Goal: Information Seeking & Learning: Learn about a topic

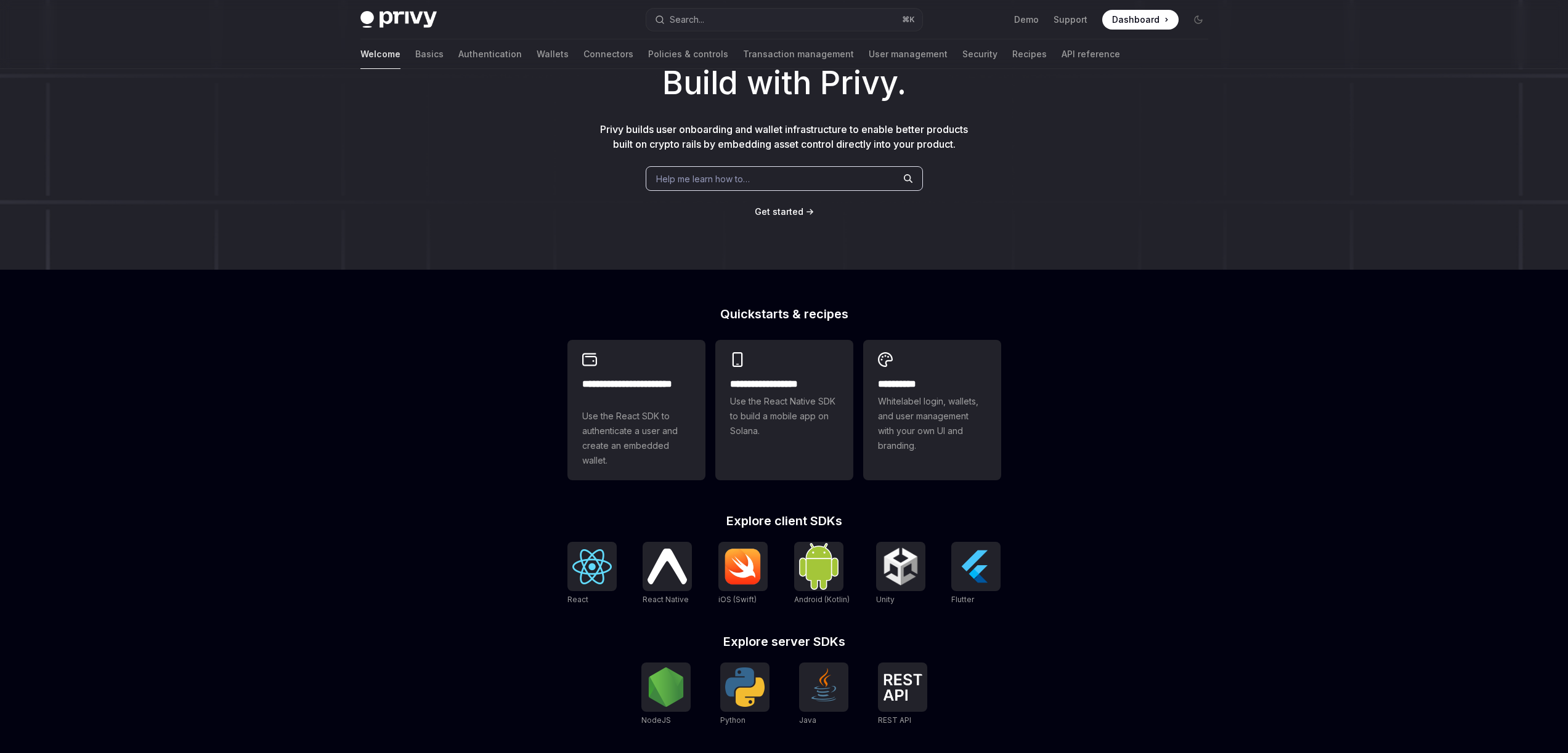
scroll to position [255, 0]
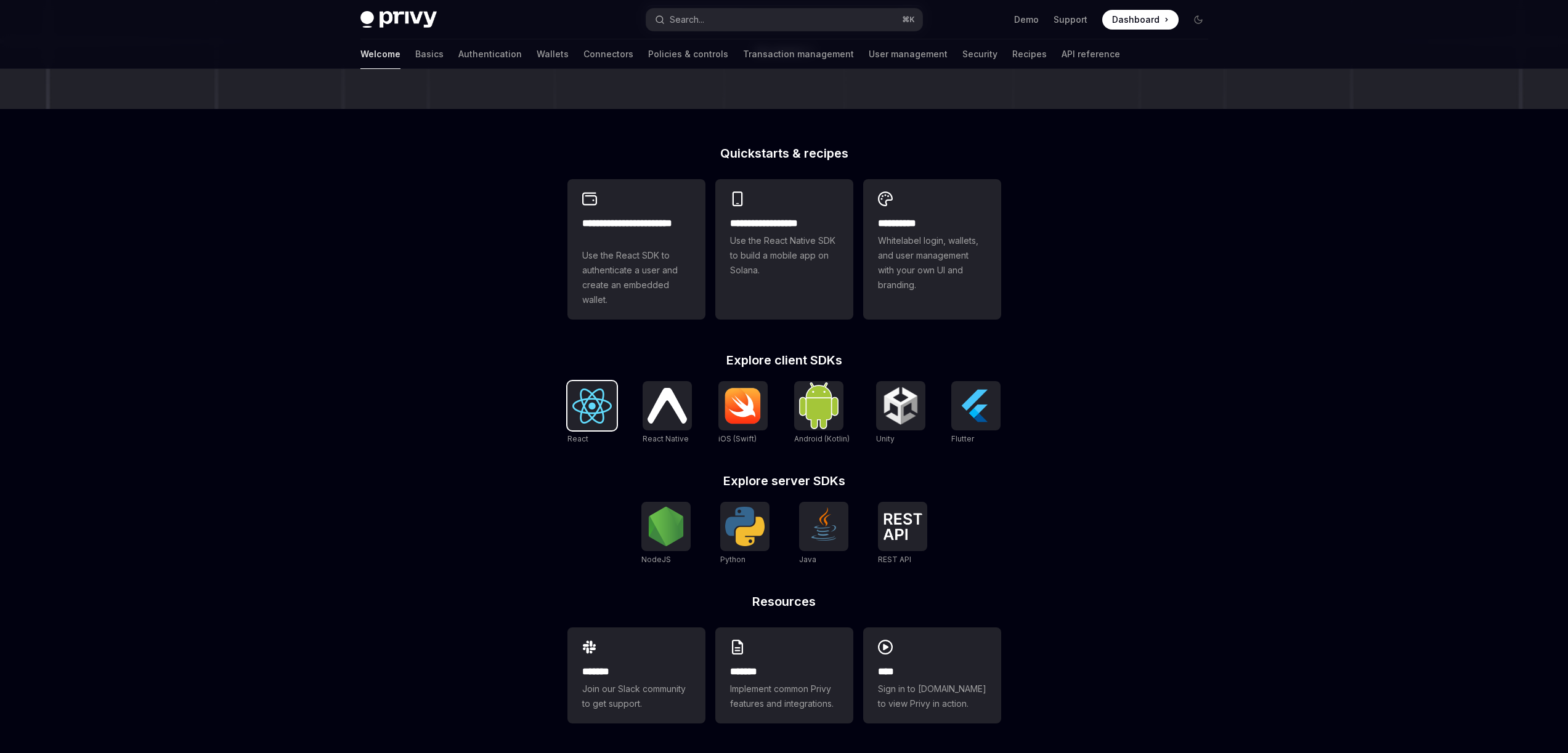
click at [599, 400] on img at bounding box center [592, 406] width 39 height 35
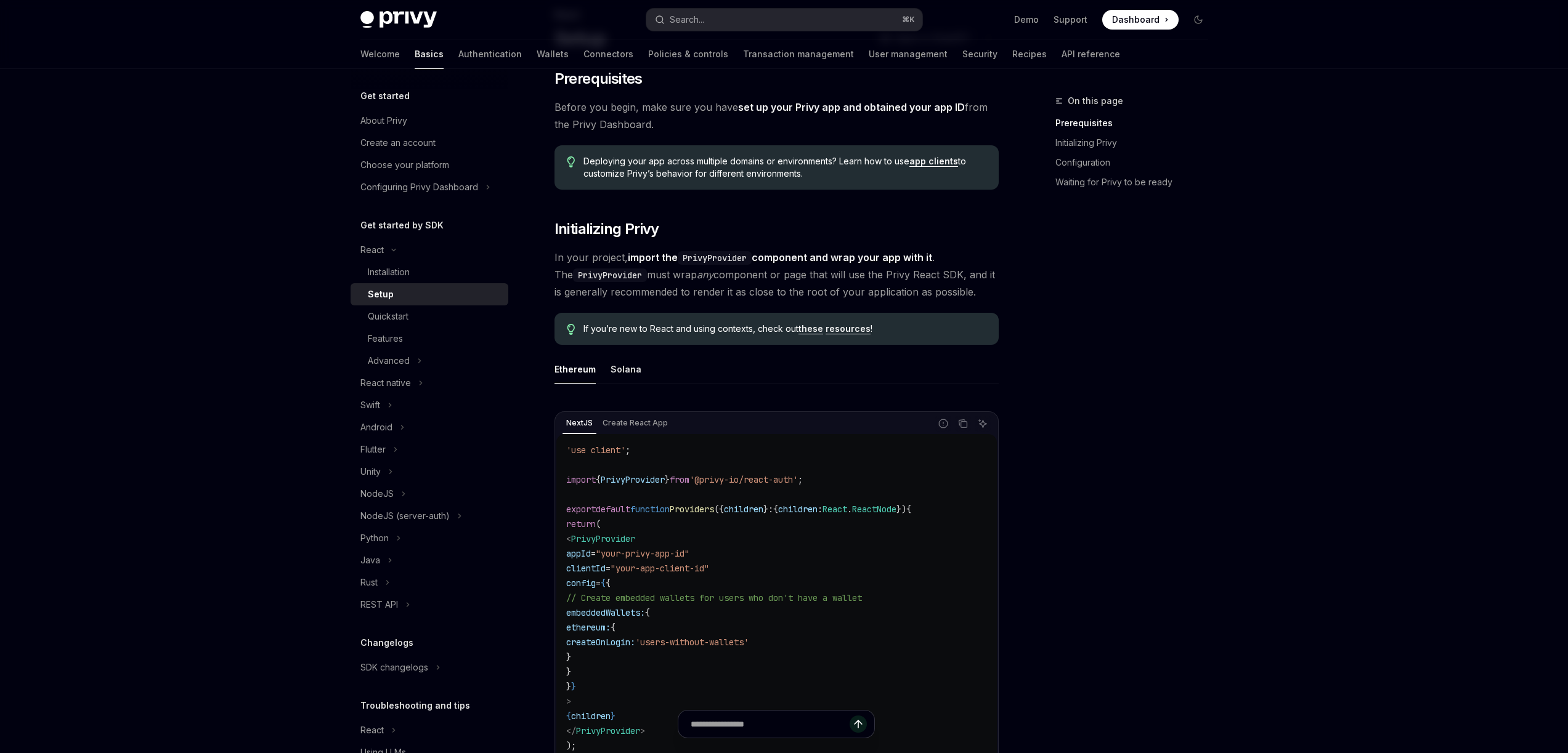
scroll to position [134, 0]
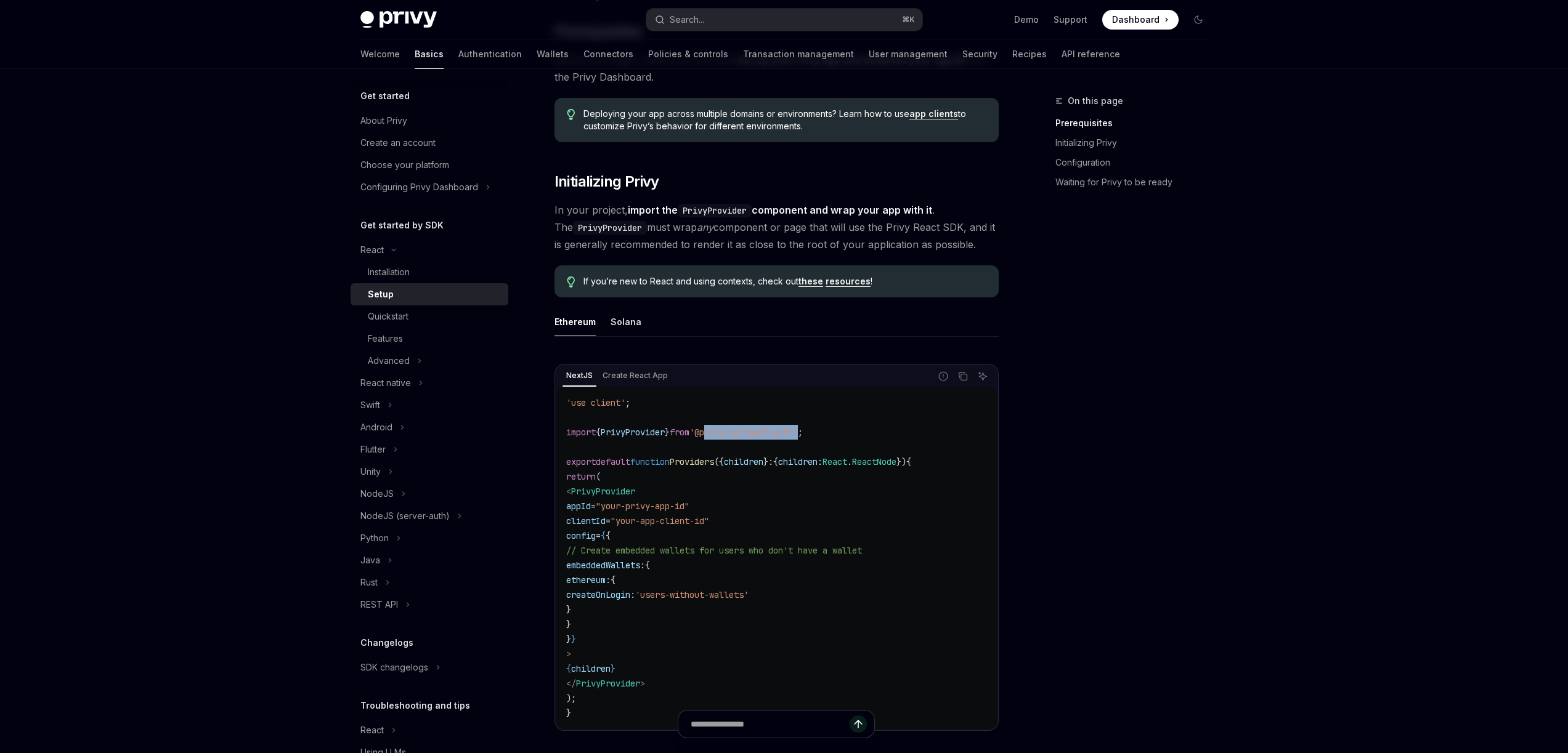
drag, startPoint x: 719, startPoint y: 431, endPoint x: 820, endPoint y: 433, distance: 101.0
click at [798, 433] on span "'@privy-io/react-auth'" at bounding box center [743, 432] width 109 height 11
click at [757, 431] on span "'@privy-io/react-auth'" at bounding box center [743, 432] width 109 height 11
drag, startPoint x: 757, startPoint y: 431, endPoint x: 739, endPoint y: 431, distance: 18.0
click at [739, 431] on span "'@privy-io/react-auth'" at bounding box center [743, 432] width 109 height 11
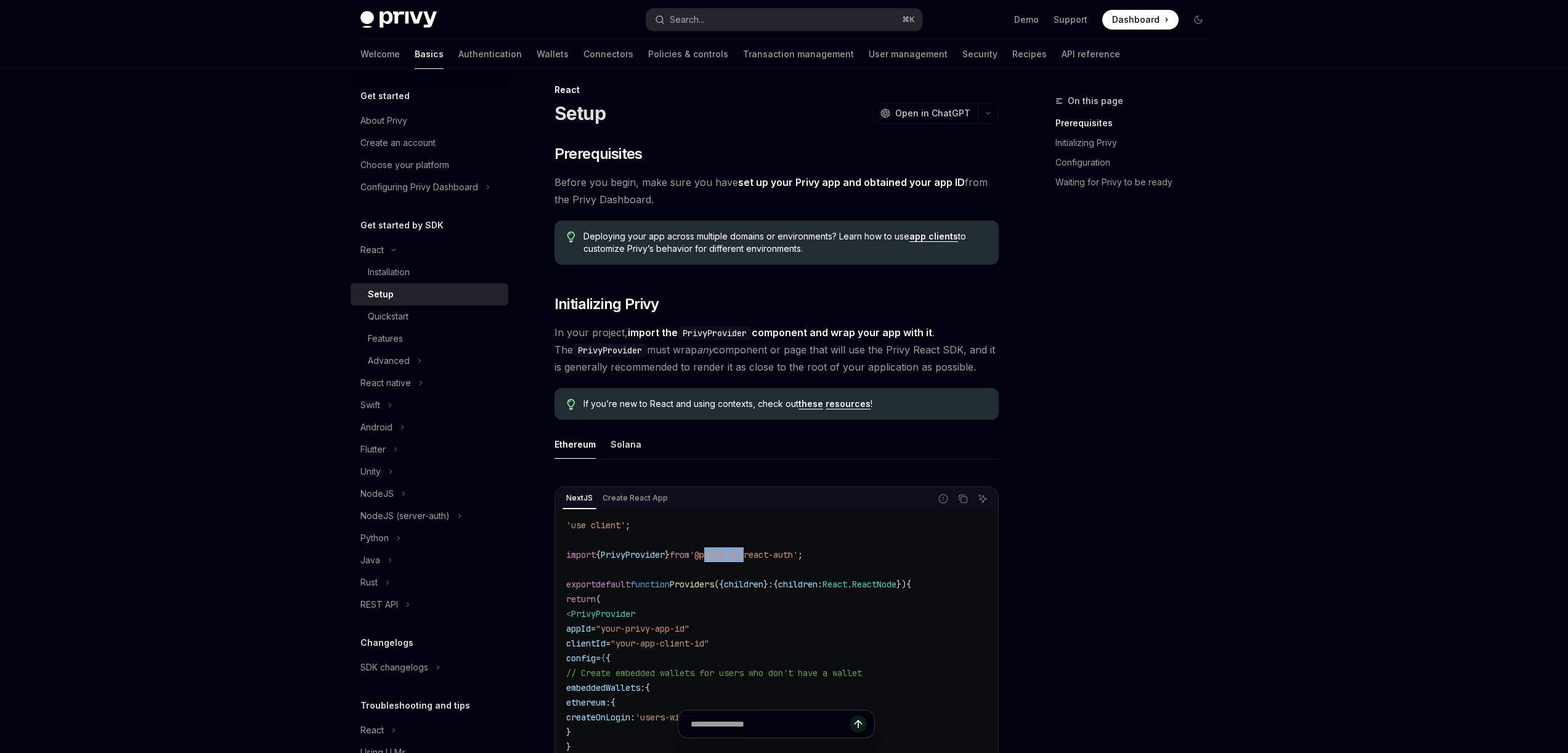
scroll to position [0, 0]
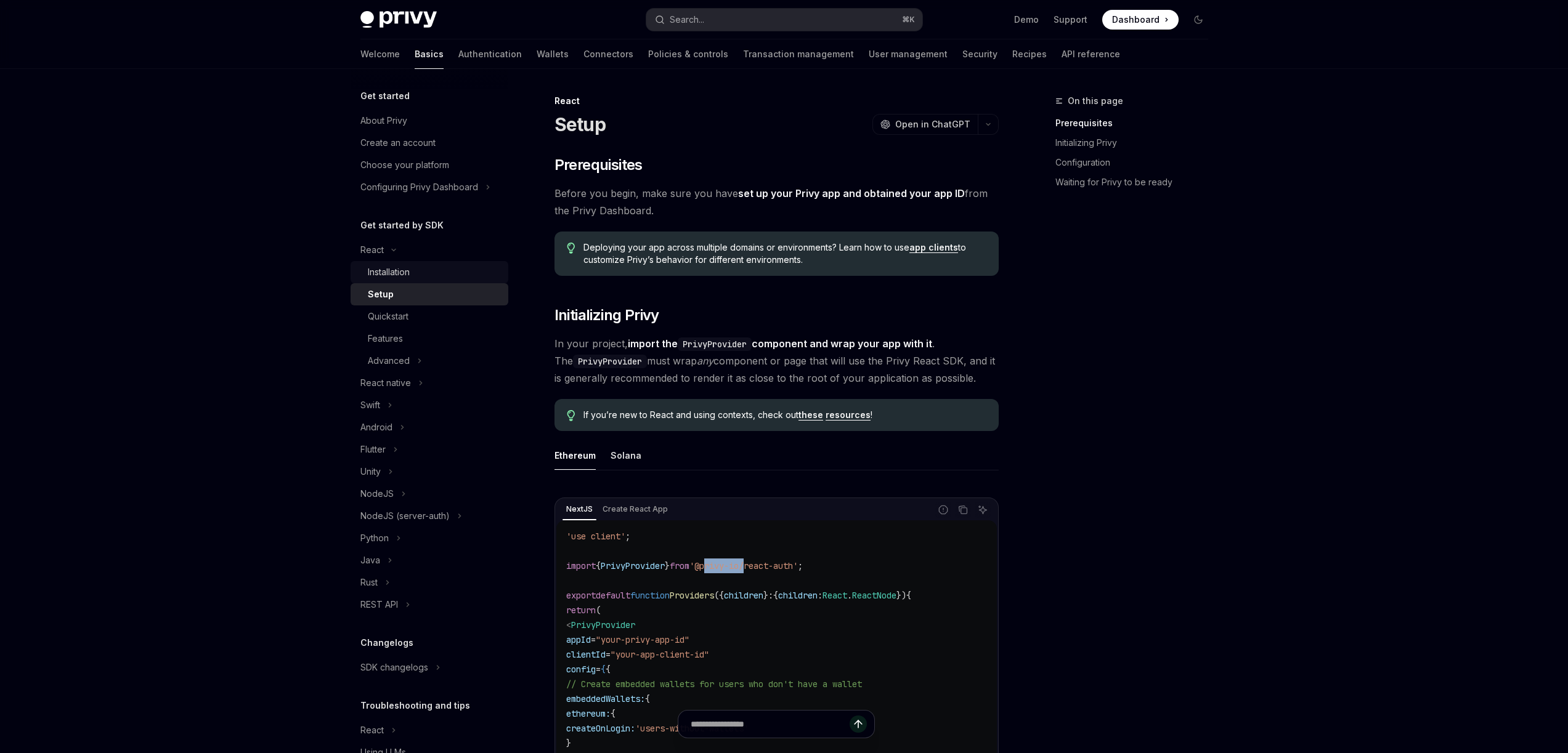
click at [396, 271] on div "Installation" at bounding box center [388, 272] width 42 height 15
type textarea "*"
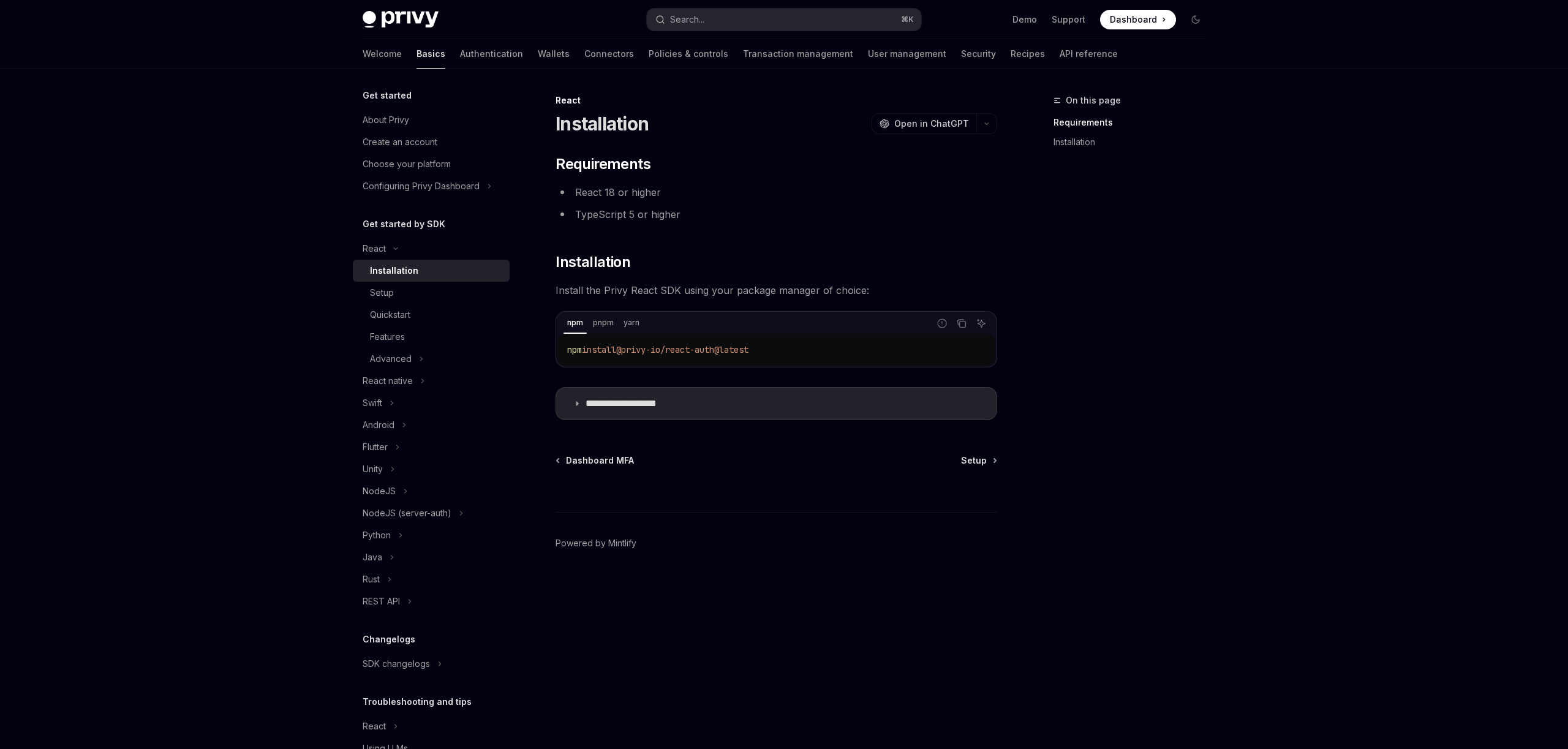
click at [569, 349] on span "npm" at bounding box center [574, 350] width 15 height 11
drag, startPoint x: 569, startPoint y: 349, endPoint x: 756, endPoint y: 351, distance: 187.0
click at [658, 351] on span "npm install @privy-io/react-auth@latest" at bounding box center [658, 350] width 182 height 11
click at [884, 349] on code "npm install @privy-io/react-auth@latest" at bounding box center [776, 349] width 419 height 15
click at [958, 323] on icon "Copy the contents from the code block" at bounding box center [961, 323] width 10 height 10
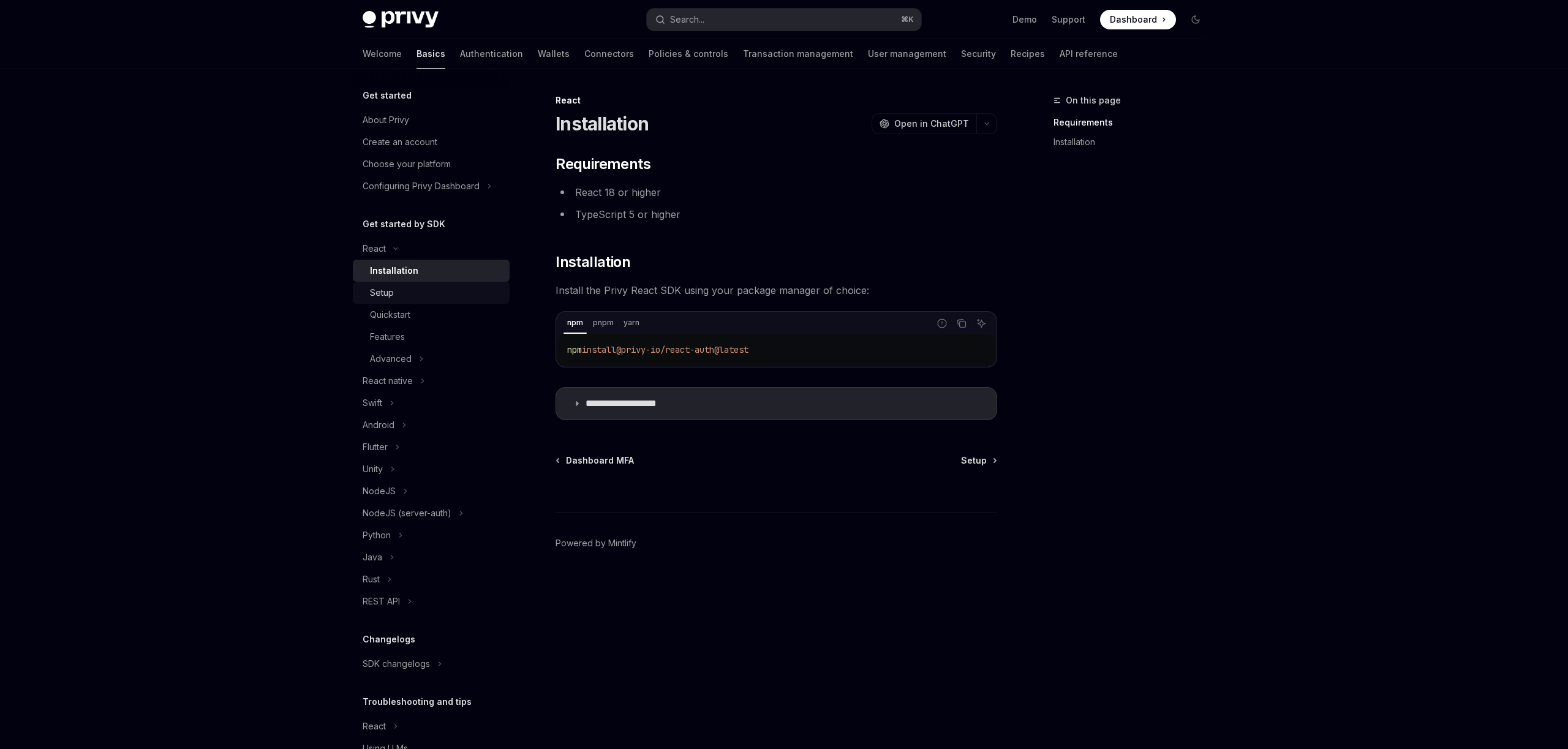
click at [409, 288] on div "Setup" at bounding box center [436, 292] width 133 height 15
type textarea "*"
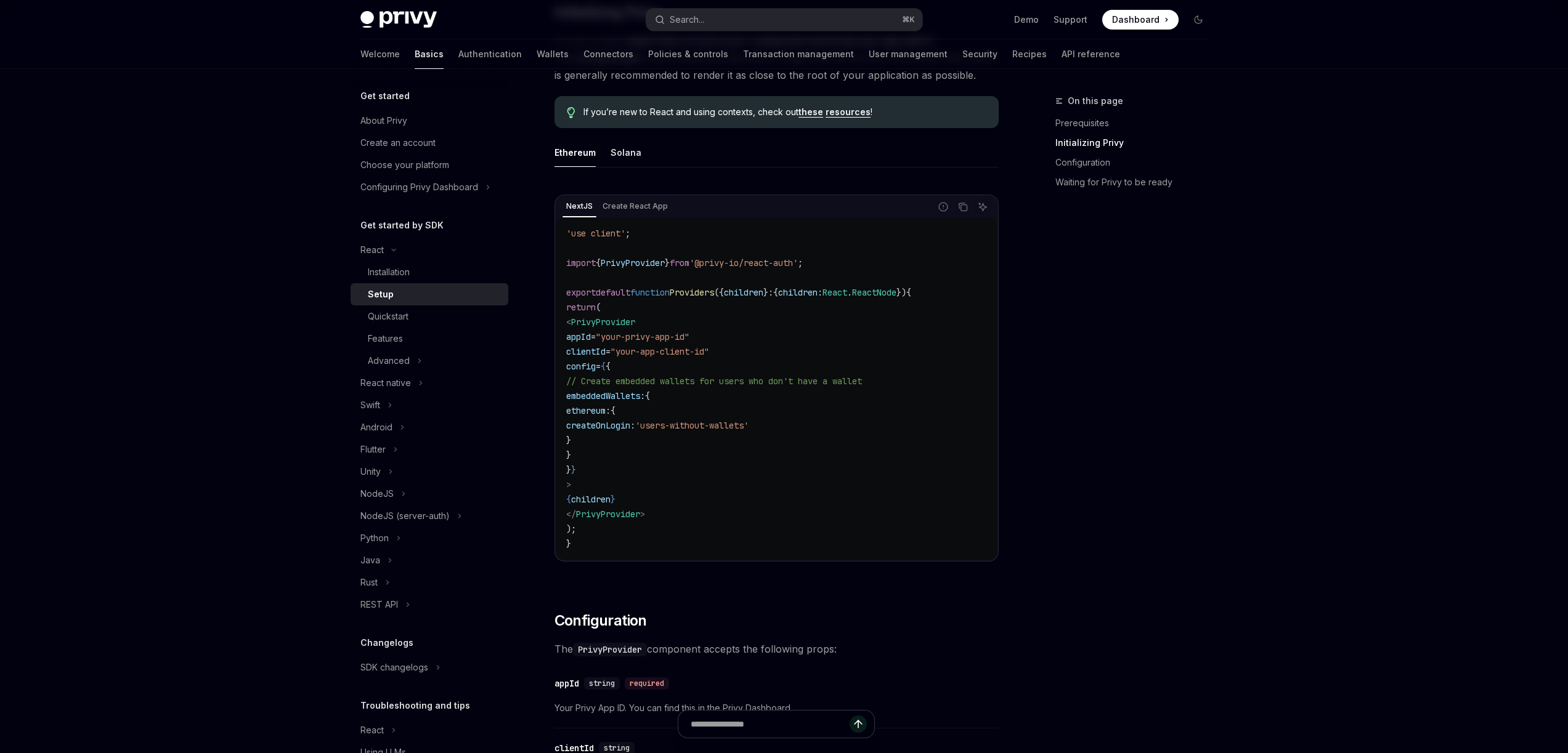
scroll to position [302, 0]
click at [961, 210] on icon "Copy the contents from the code block" at bounding box center [963, 208] width 10 height 10
click at [865, 312] on code "'use client' ; import { PrivyProvider } from '@privy-io/react-auth' ; export de…" at bounding box center [777, 389] width 421 height 325
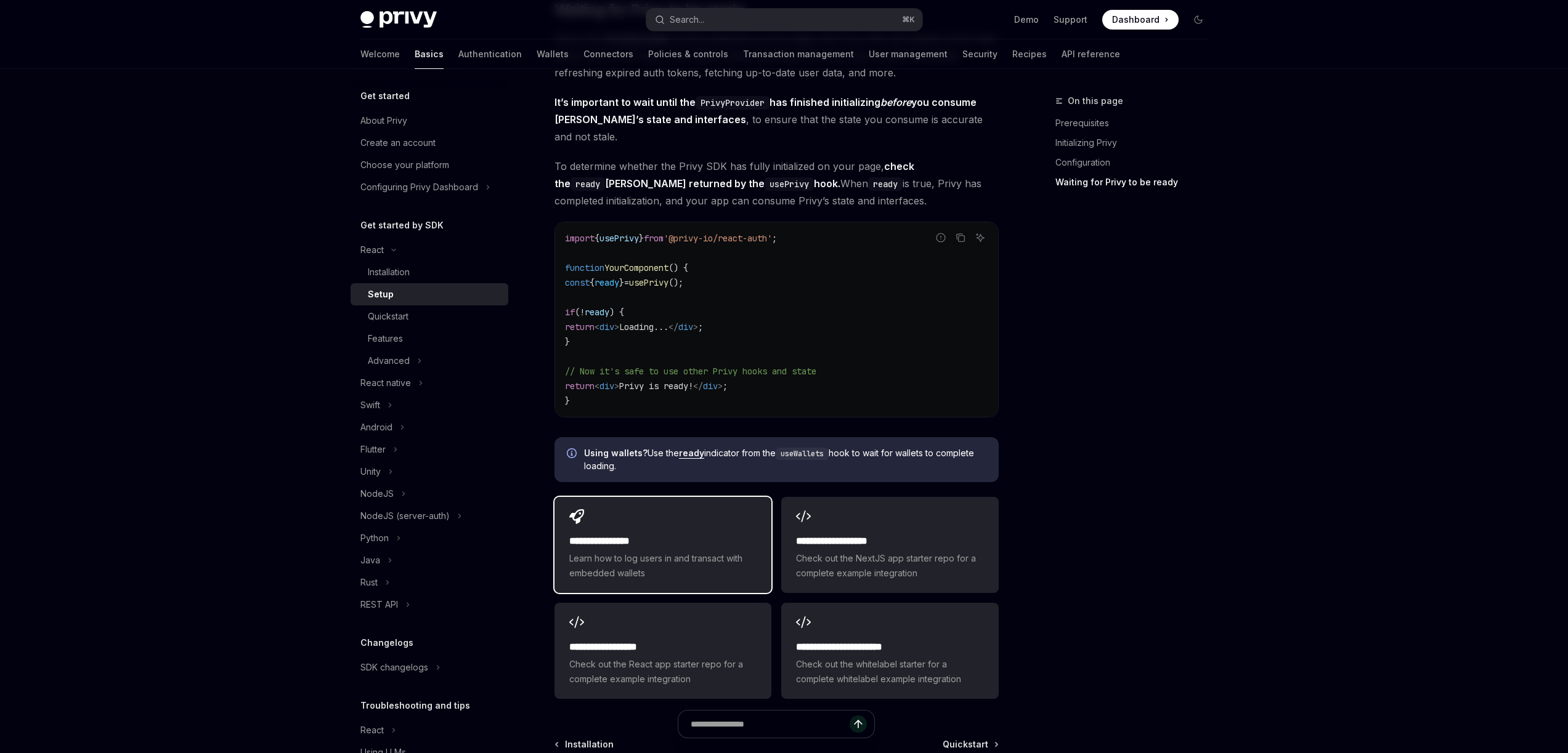
scroll to position [1220, 0]
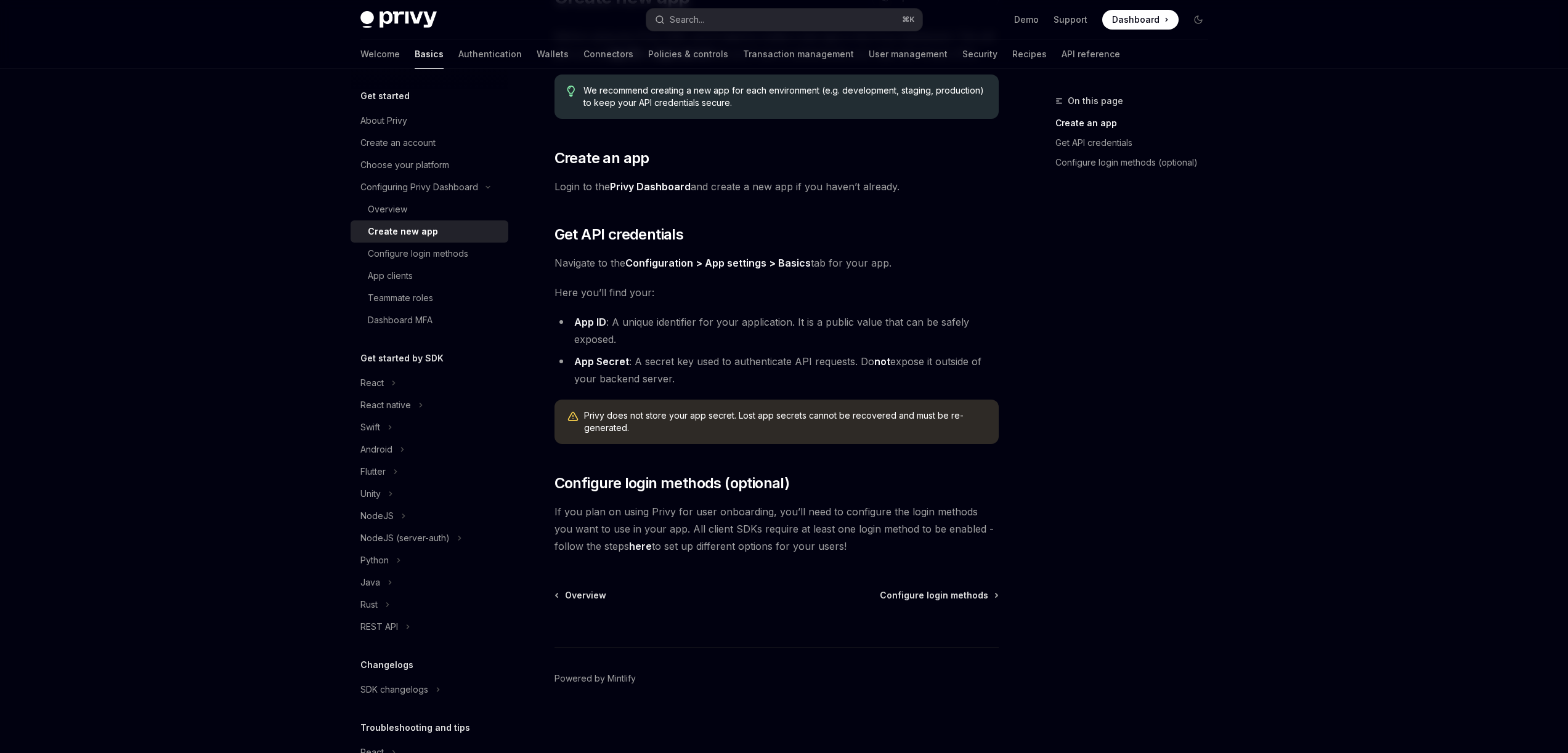
scroll to position [128, 0]
click at [924, 594] on span "Configure login methods" at bounding box center [934, 594] width 109 height 12
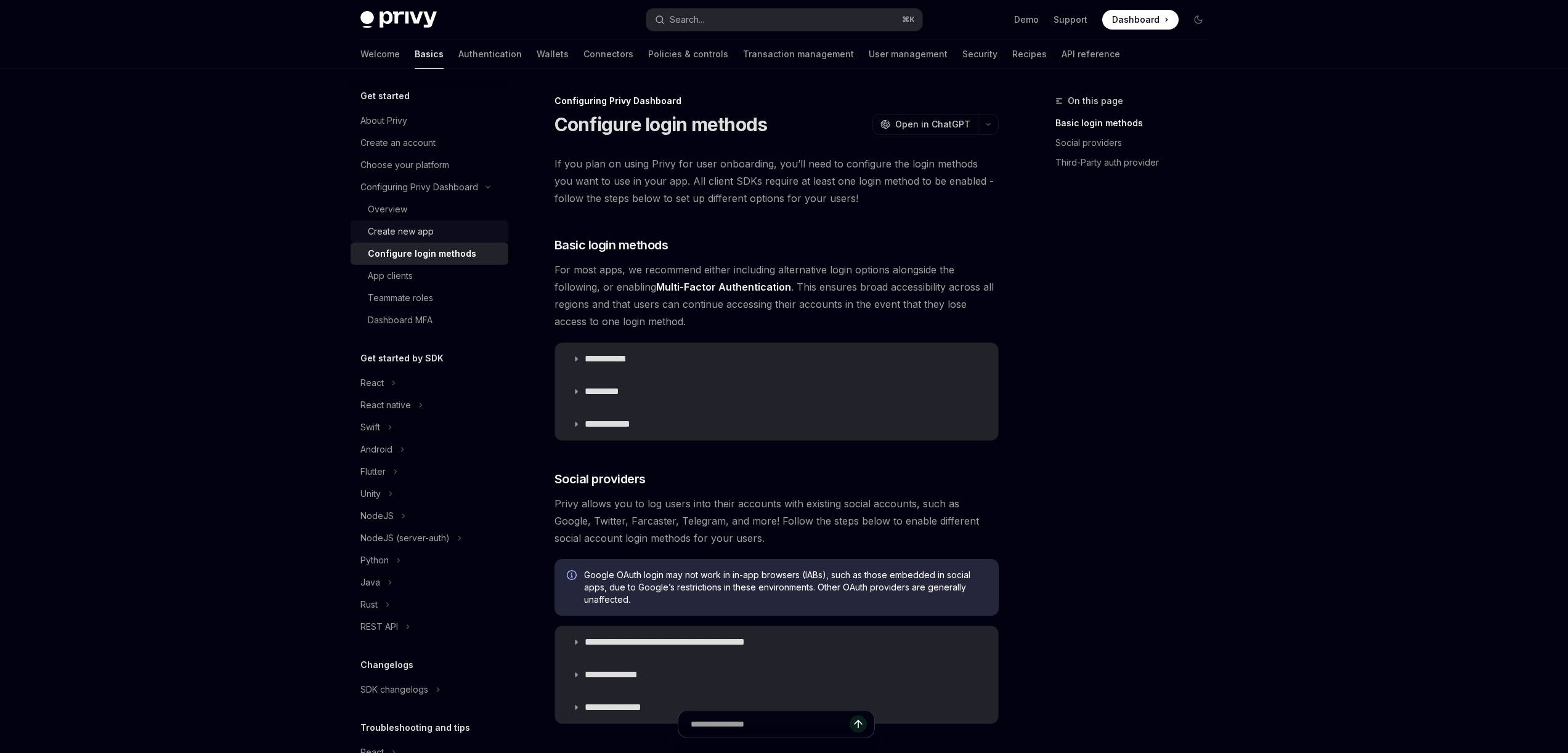
click at [411, 233] on div "Create new app" at bounding box center [400, 231] width 66 height 15
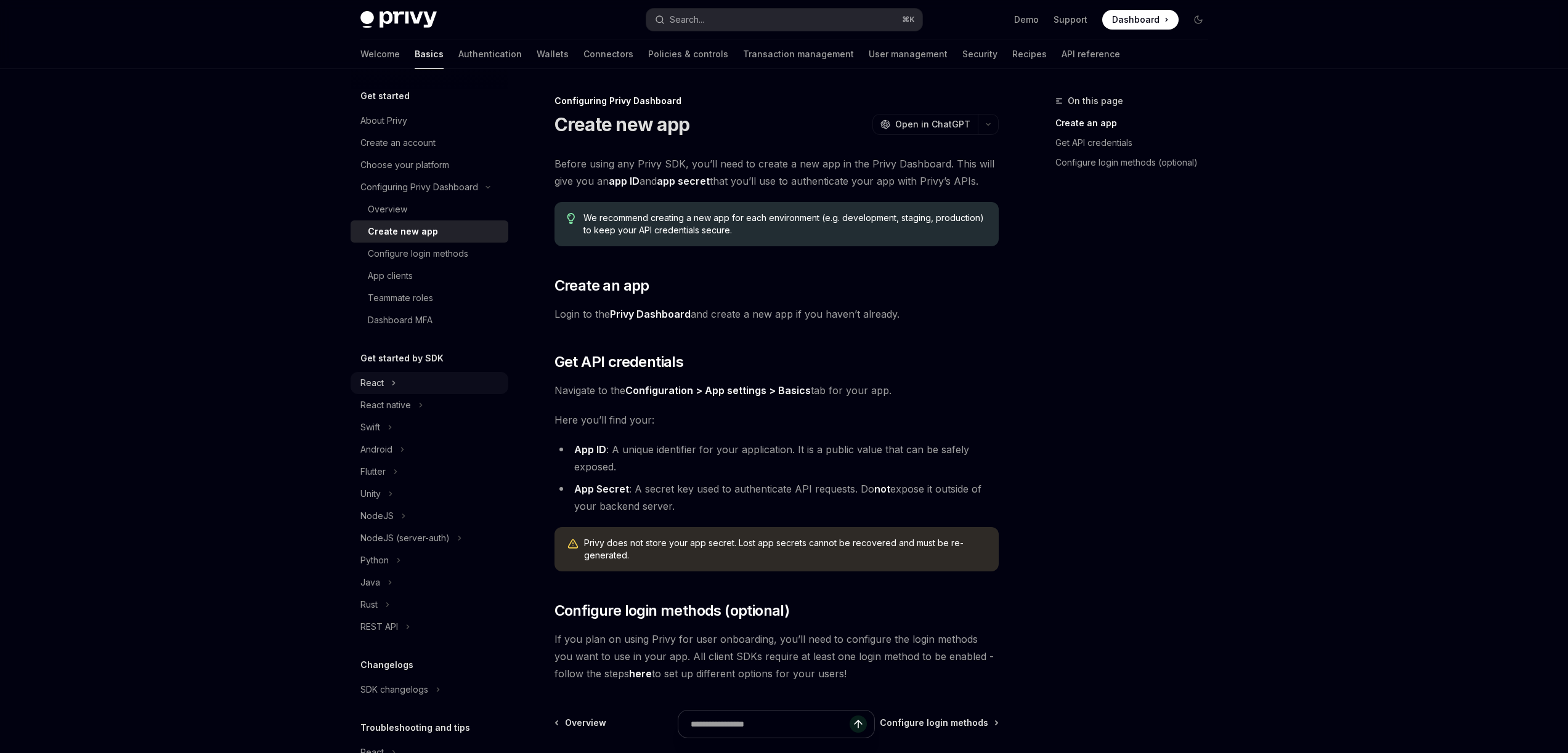
drag, startPoint x: 403, startPoint y: 405, endPoint x: 390, endPoint y: 386, distance: 23.0
click at [394, 386] on ul "React React native Swift Android Flutter Unity NodeJS NodeJS (server-auth) Pyth…" at bounding box center [430, 505] width 158 height 266
click at [382, 384] on div "React" at bounding box center [372, 383] width 23 height 15
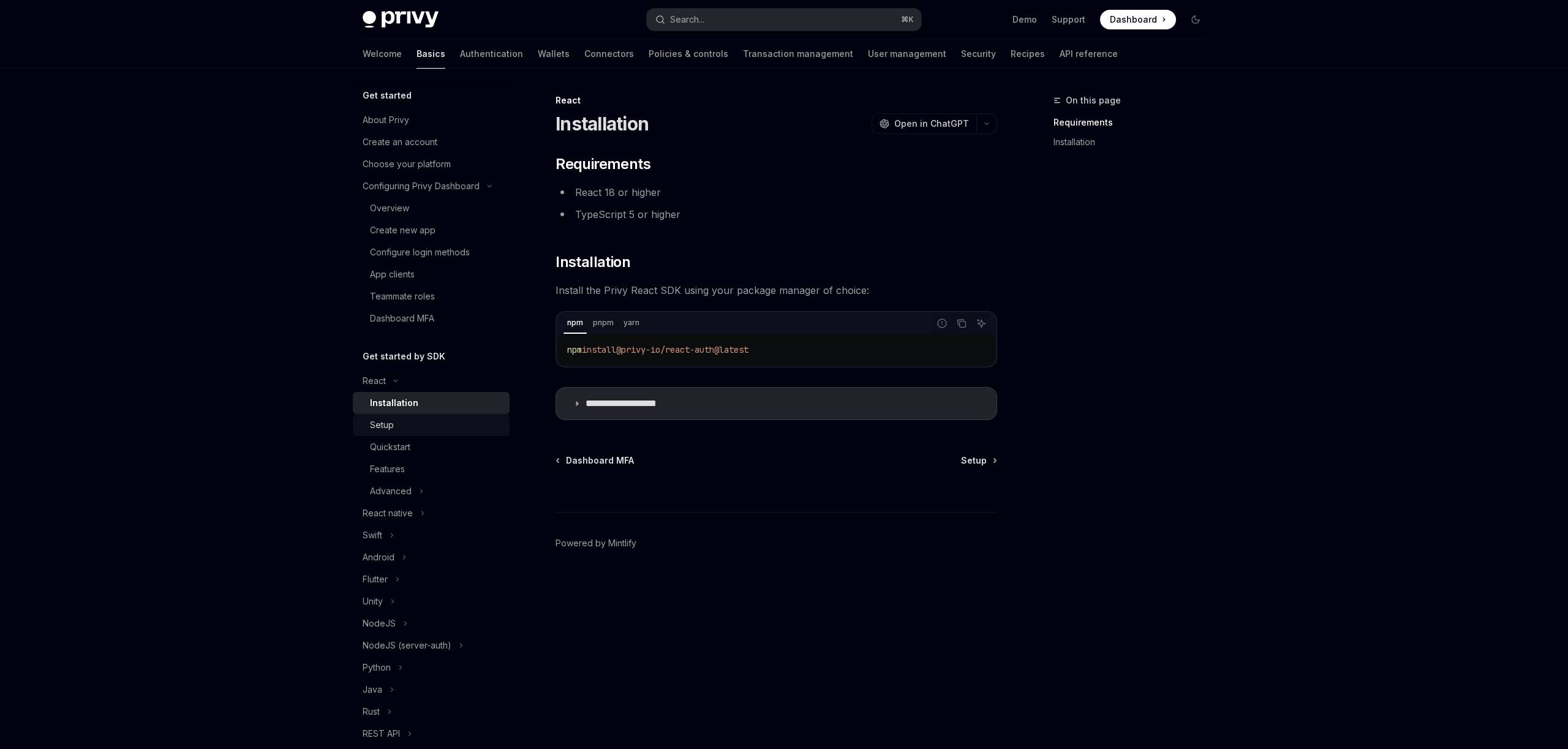
click at [409, 432] on div "Setup" at bounding box center [436, 425] width 133 height 15
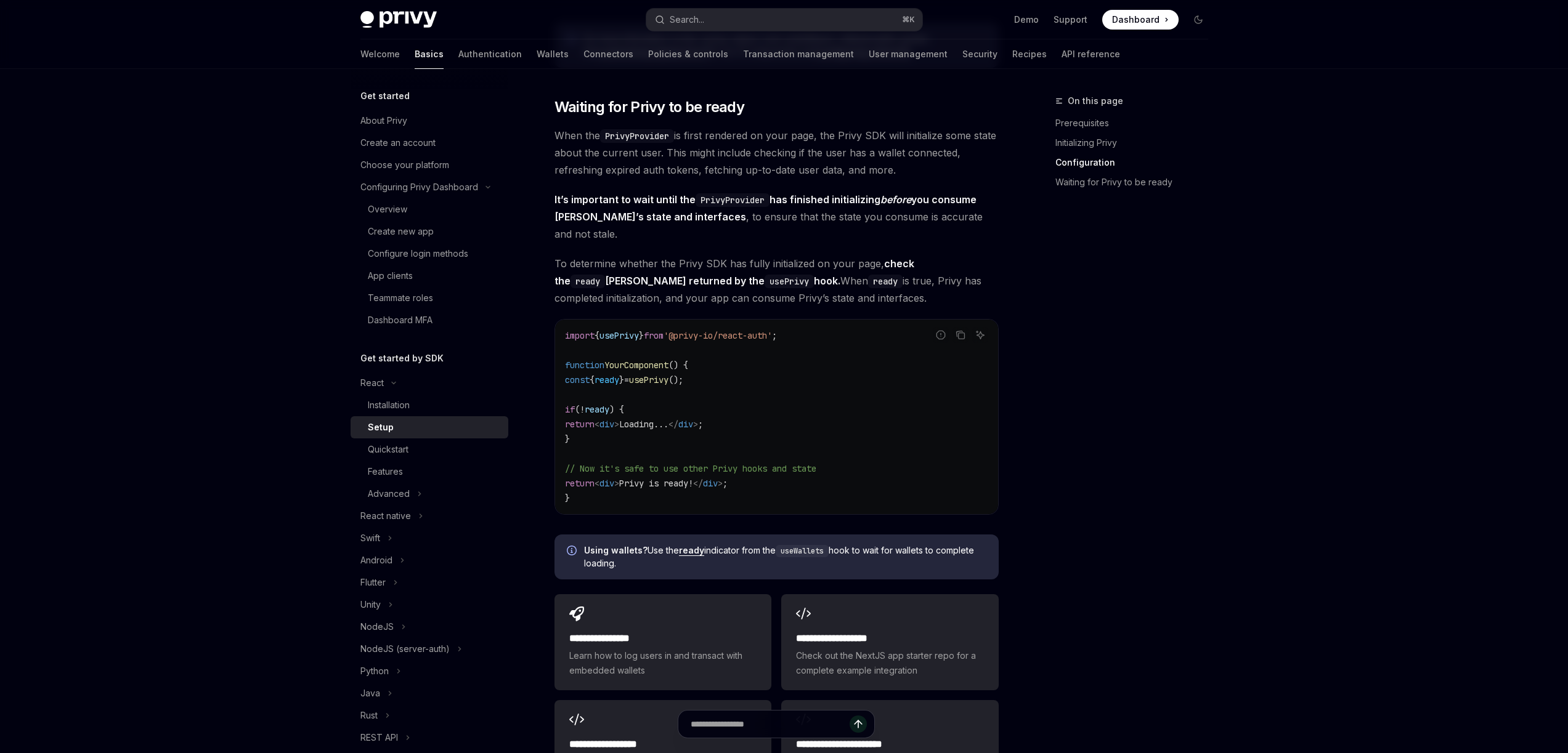
scroll to position [1378, 0]
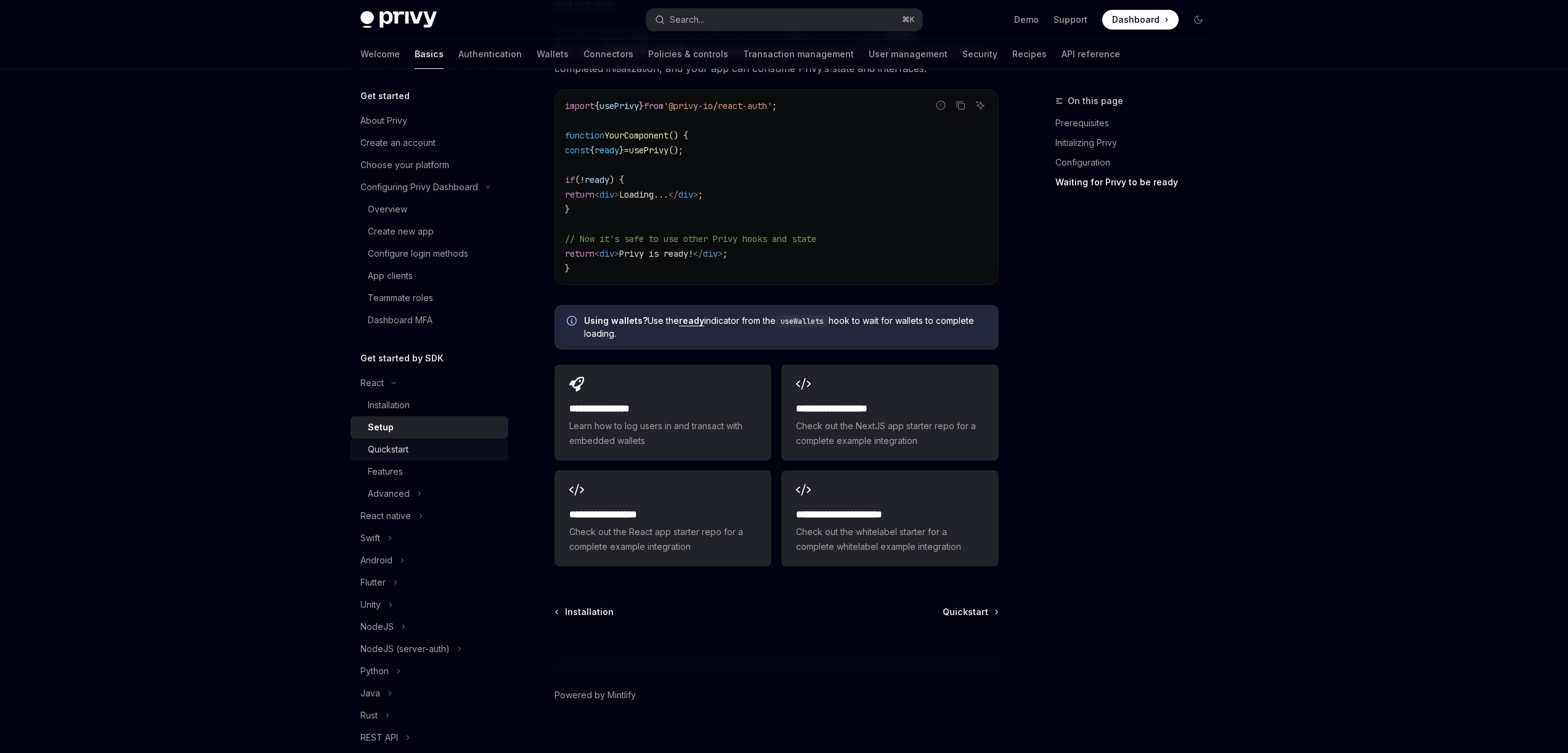
click at [414, 450] on div "Quickstart" at bounding box center [434, 449] width 133 height 15
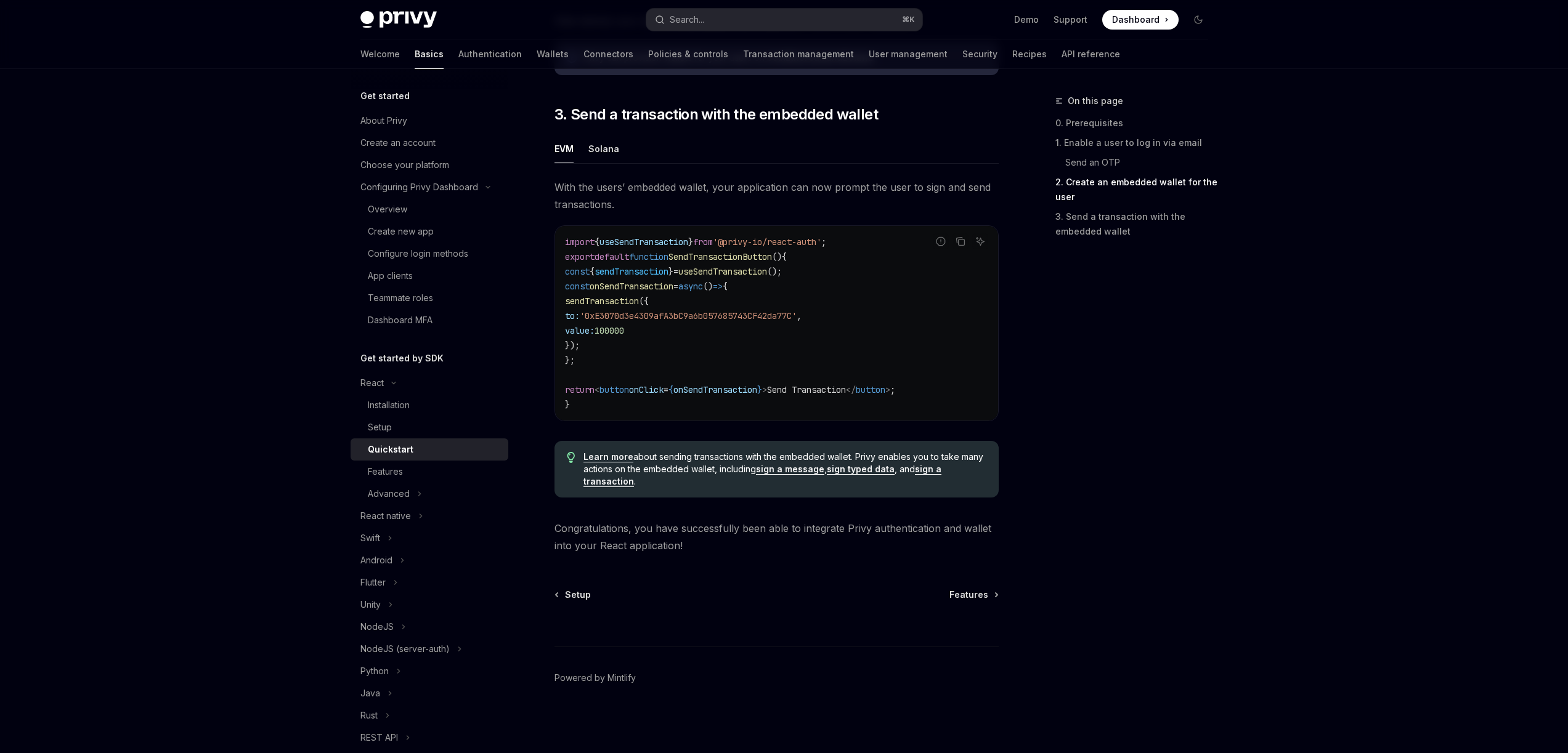
scroll to position [1049, 0]
click at [415, 260] on div "Configure login methods" at bounding box center [418, 253] width 100 height 15
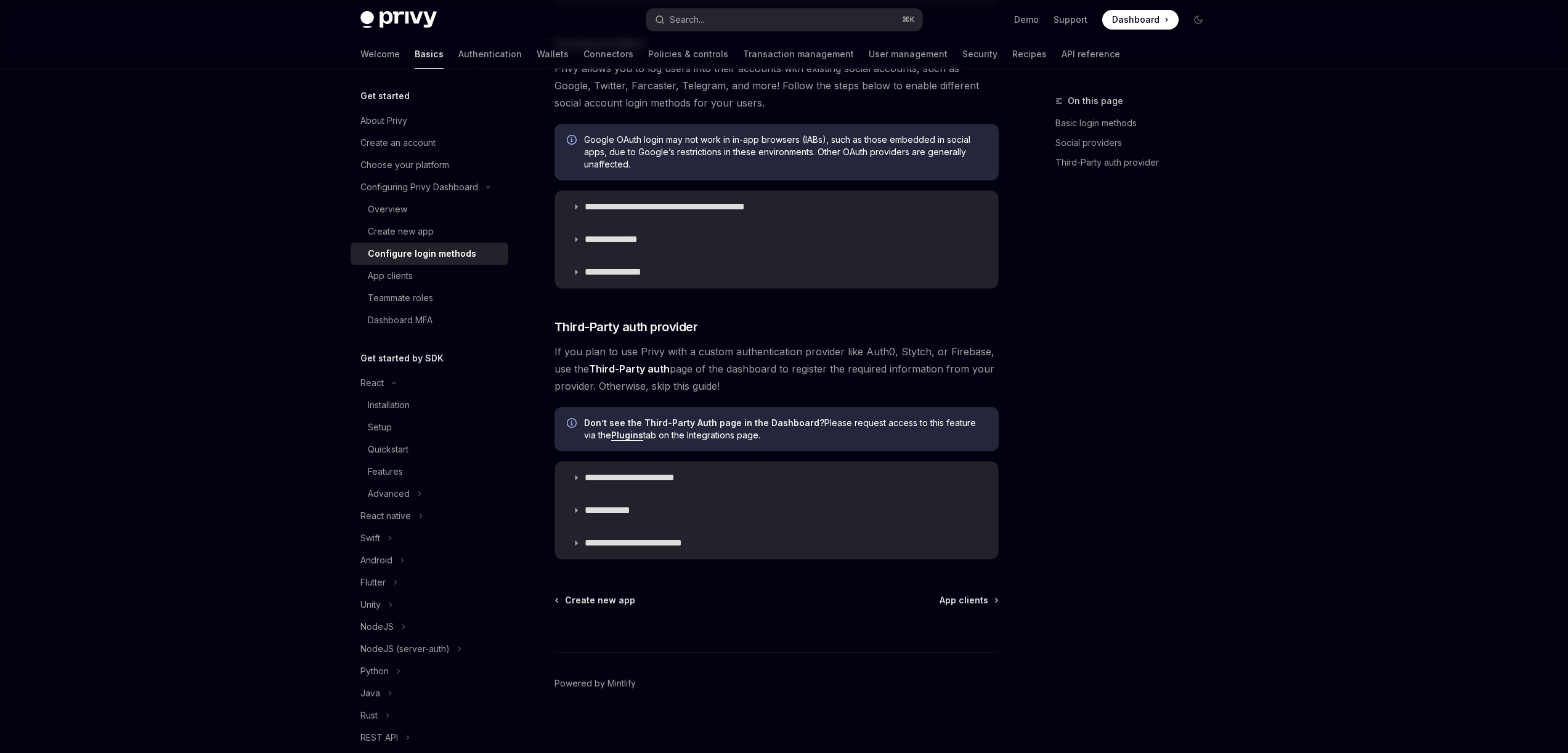
scroll to position [441, 0]
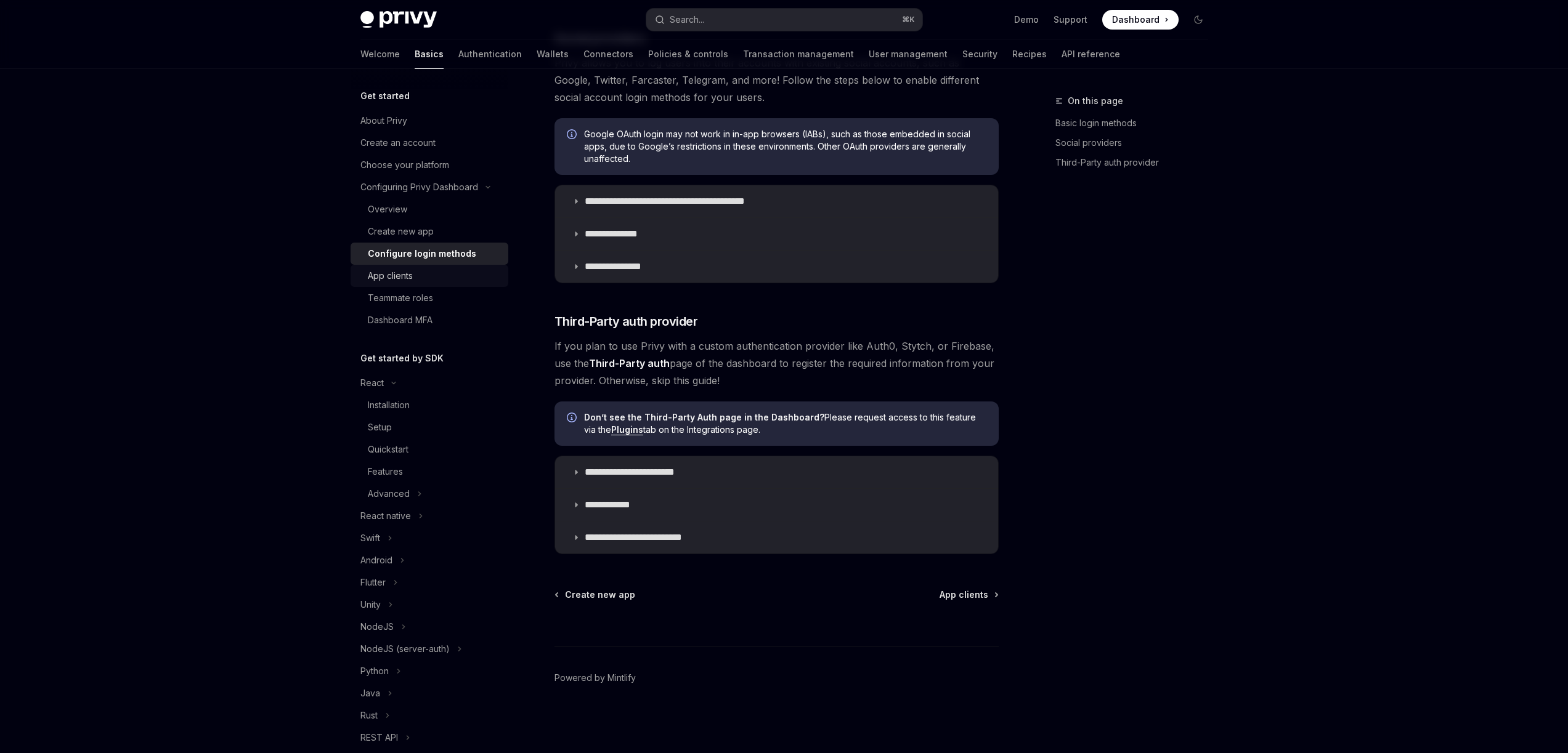
click at [412, 280] on div "App clients" at bounding box center [390, 276] width 45 height 15
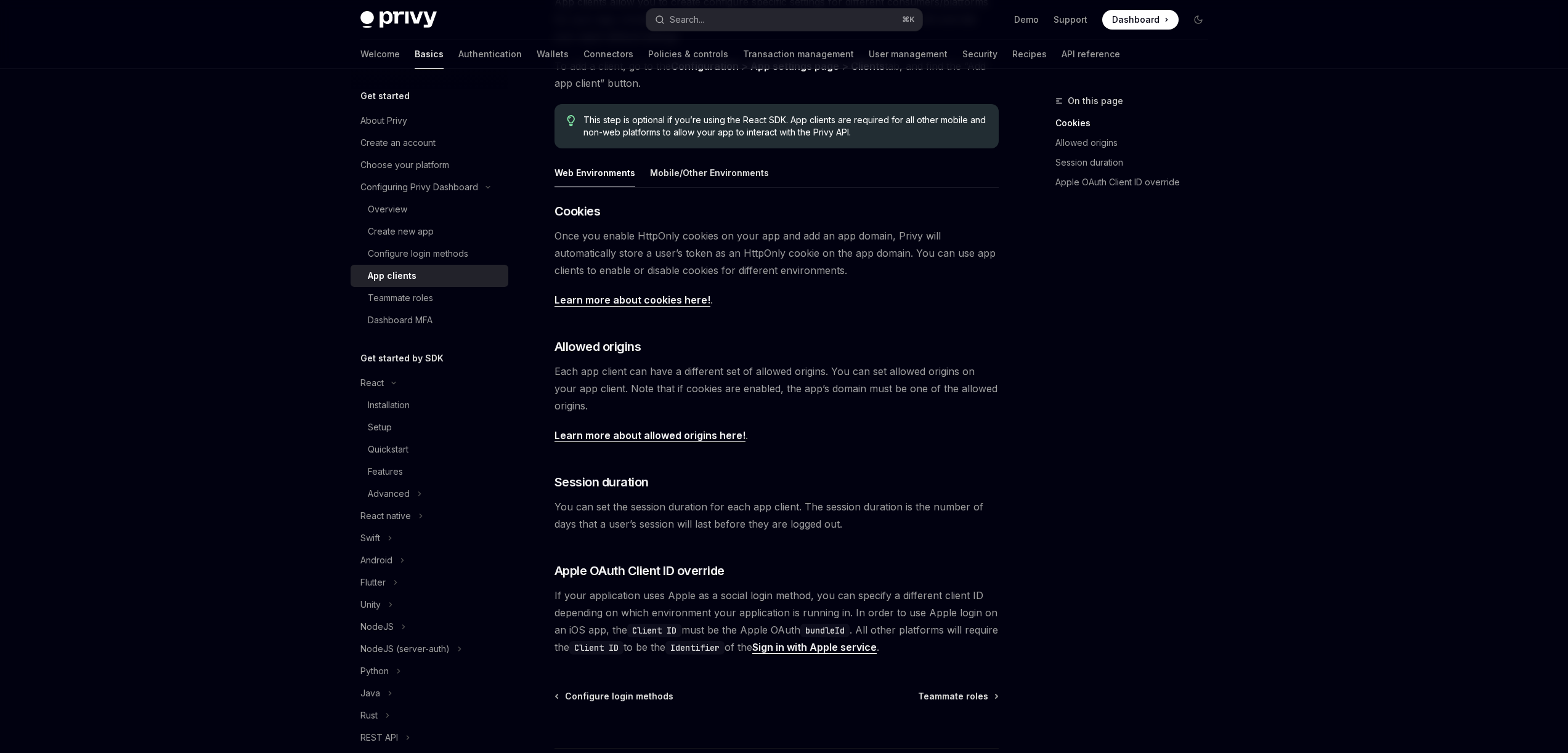
scroll to position [264, 0]
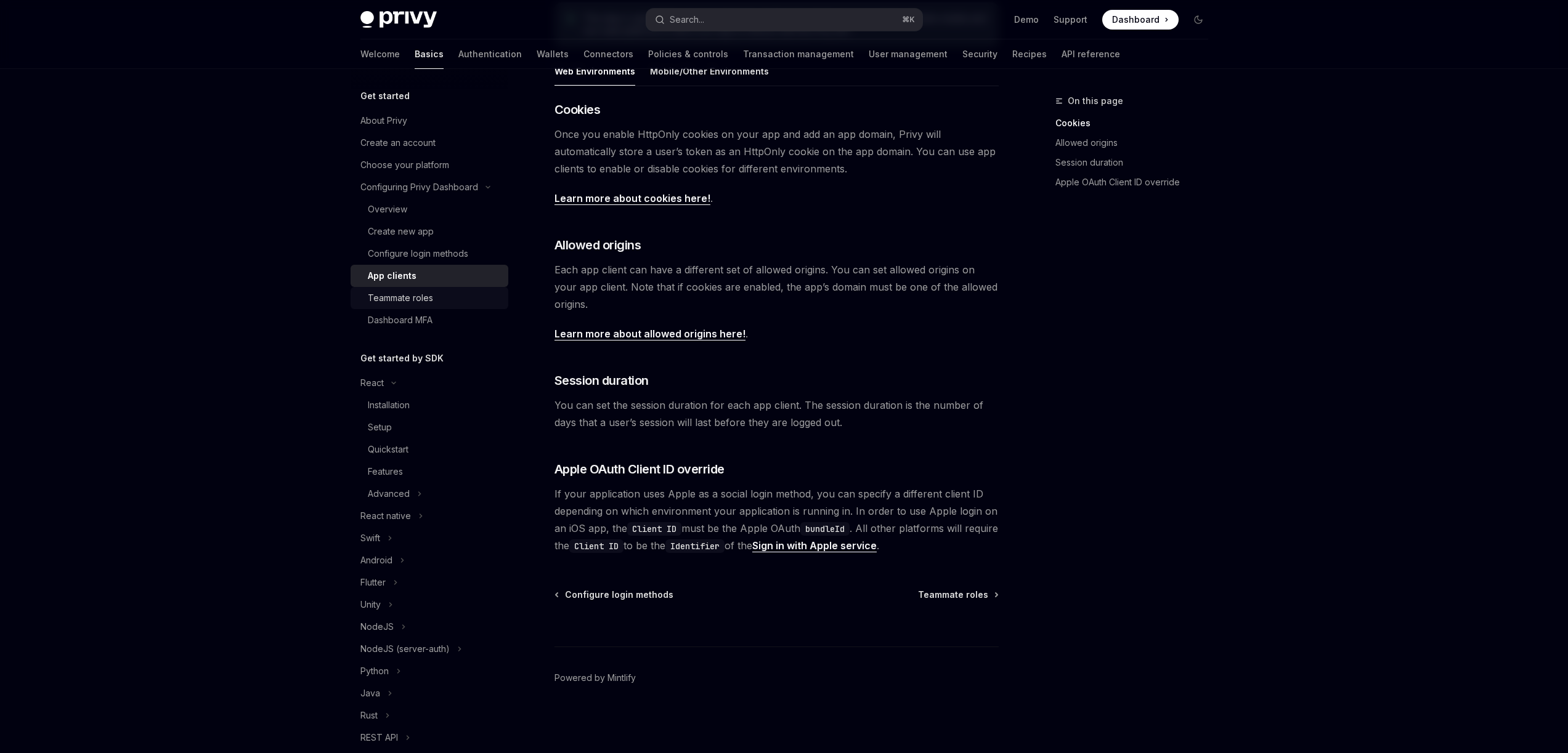
click at [415, 288] on link "Teammate roles" at bounding box center [430, 298] width 158 height 22
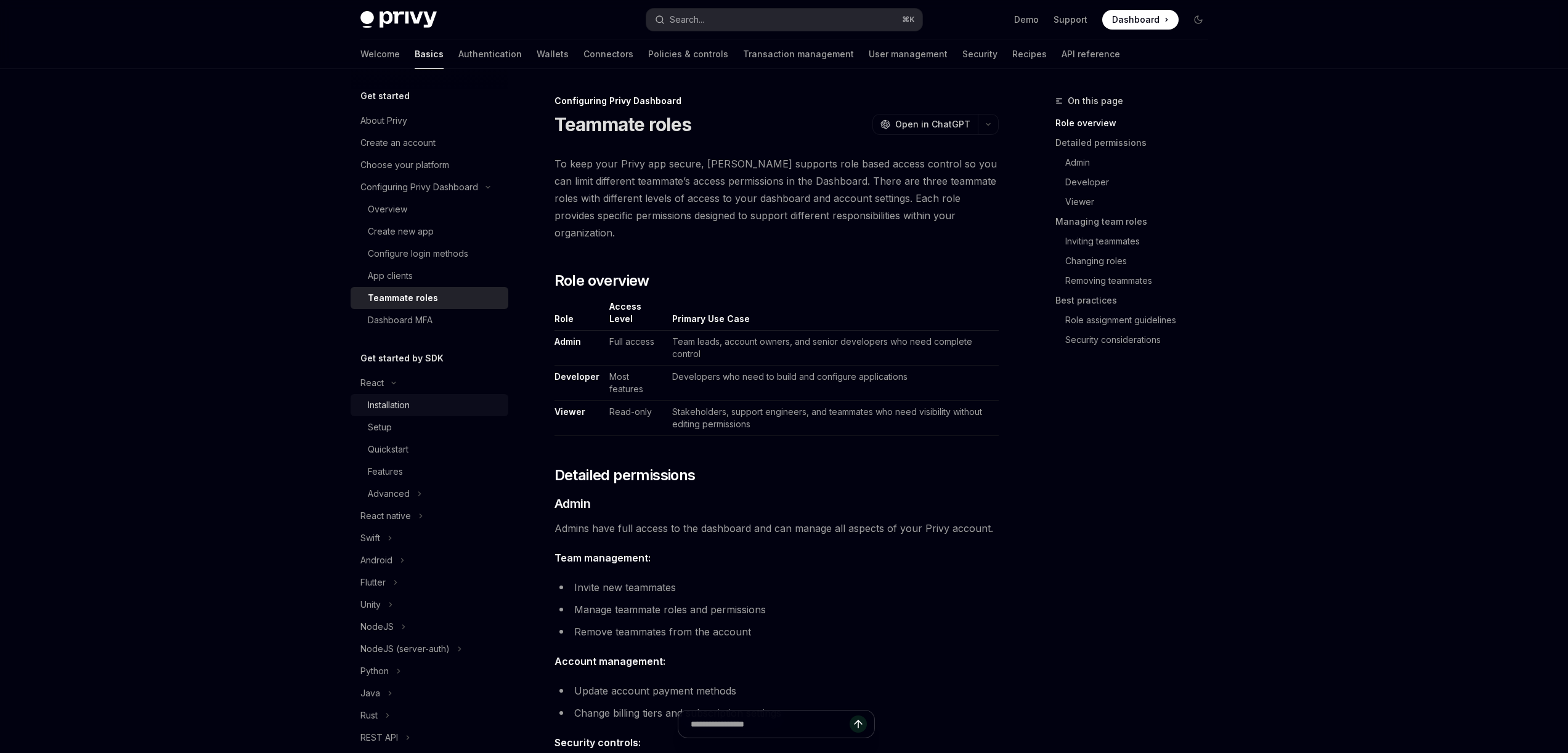
click at [396, 410] on div "Installation" at bounding box center [388, 405] width 42 height 15
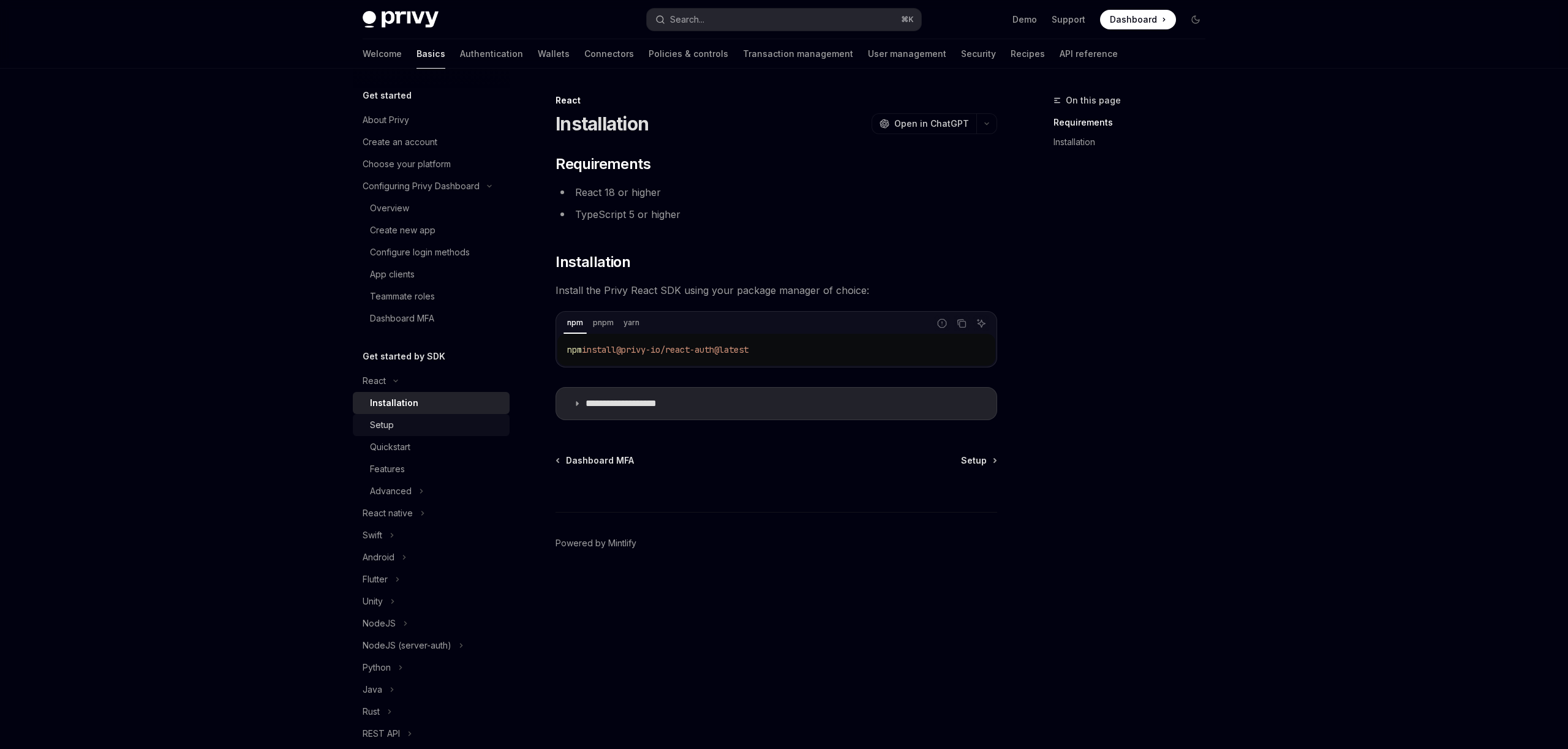
click at [432, 420] on div "Setup" at bounding box center [436, 425] width 133 height 15
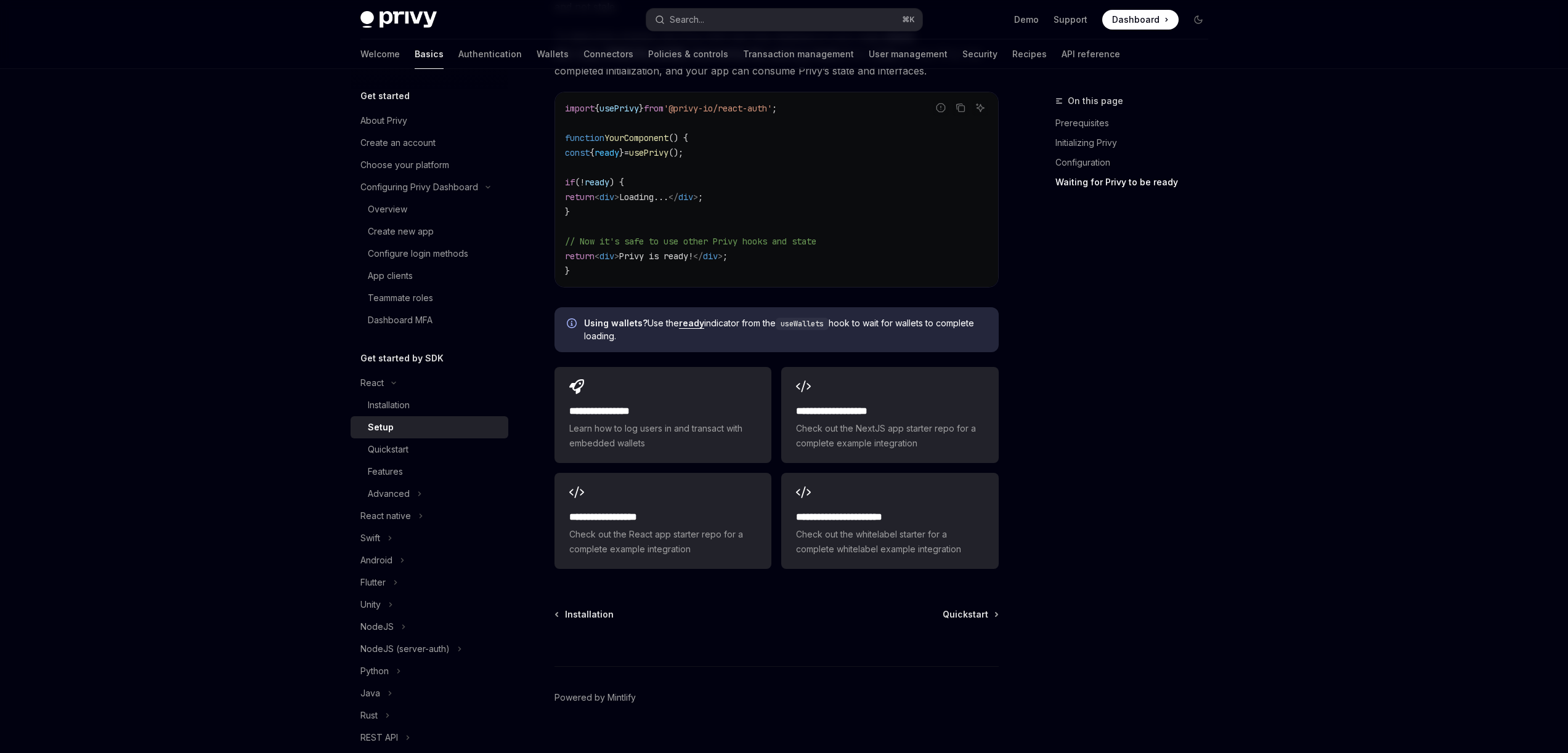
scroll to position [1378, 0]
click at [398, 454] on div "Quickstart" at bounding box center [388, 449] width 41 height 15
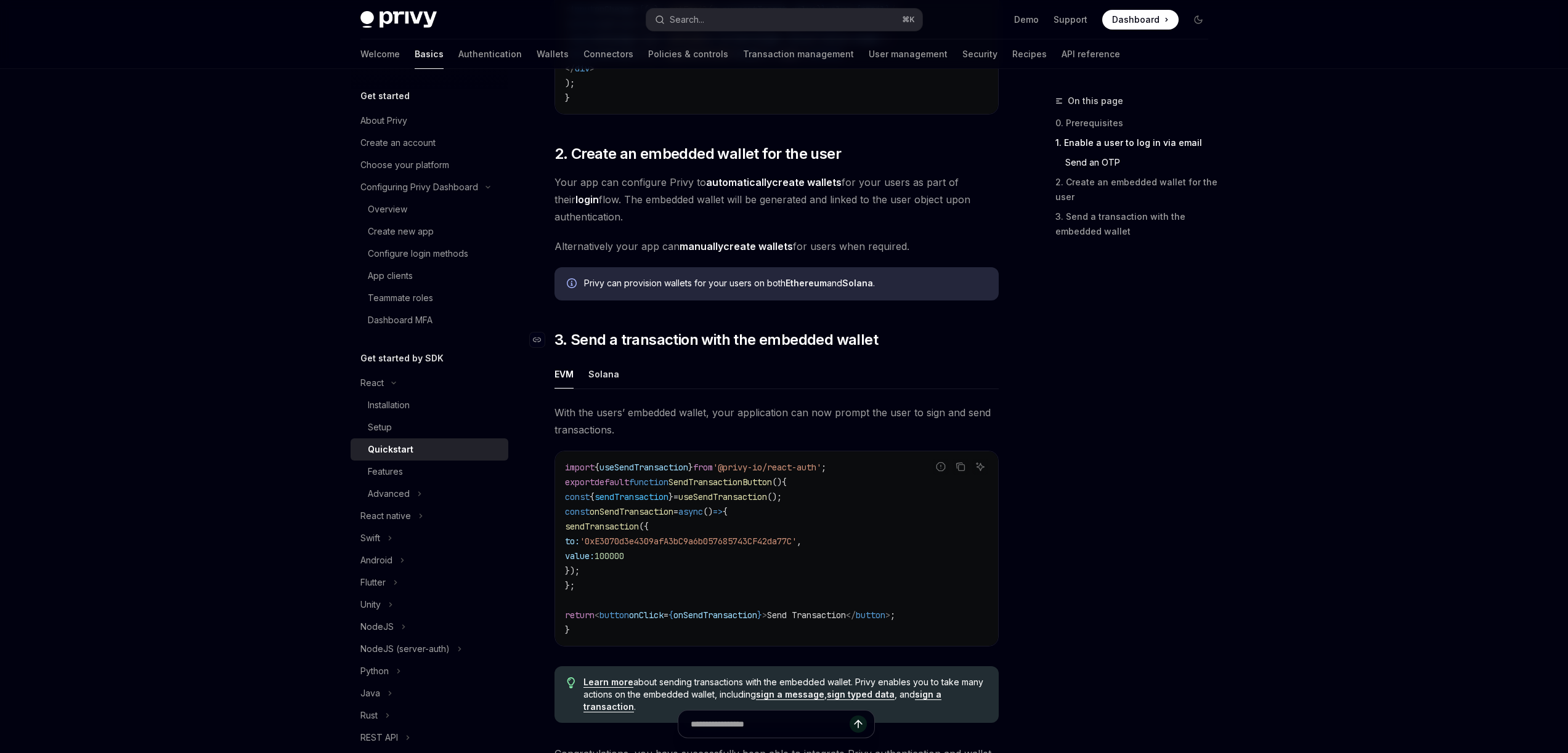
scroll to position [1049, 0]
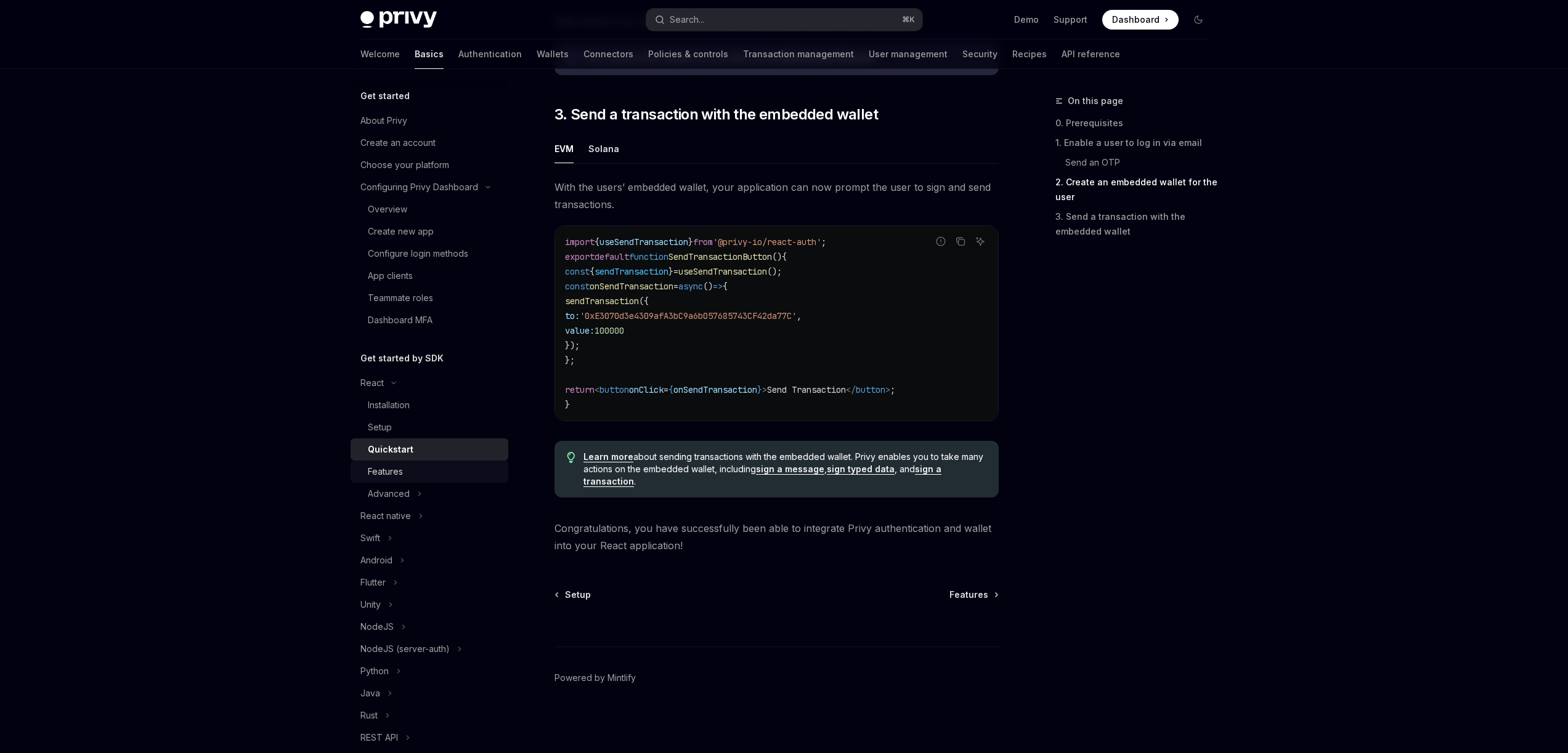
click at [442, 473] on div "Features" at bounding box center [434, 472] width 133 height 15
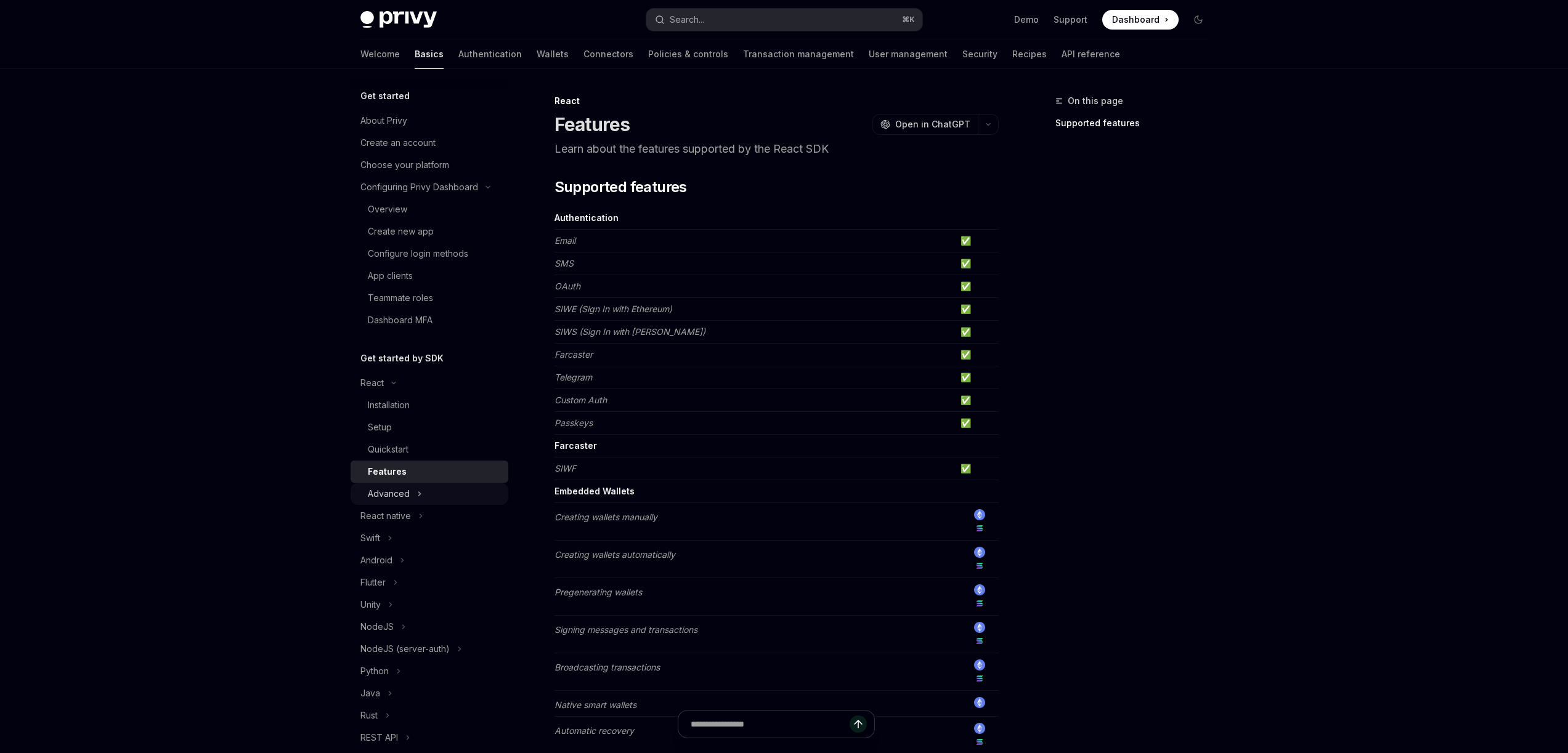
click at [423, 491] on button "Advanced" at bounding box center [430, 494] width 158 height 22
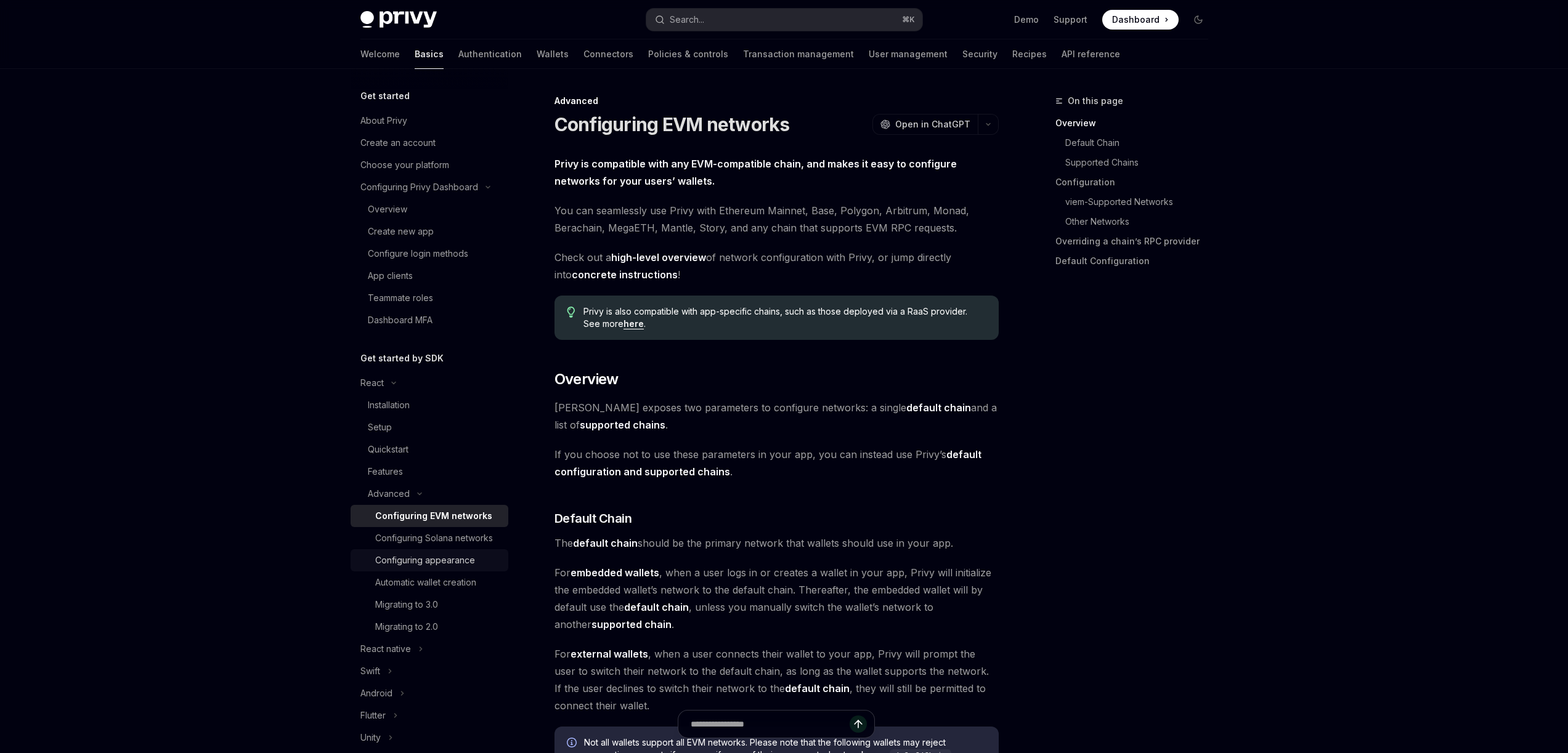
click at [449, 568] on div "Configuring appearance" at bounding box center [425, 560] width 99 height 15
type textarea "*"
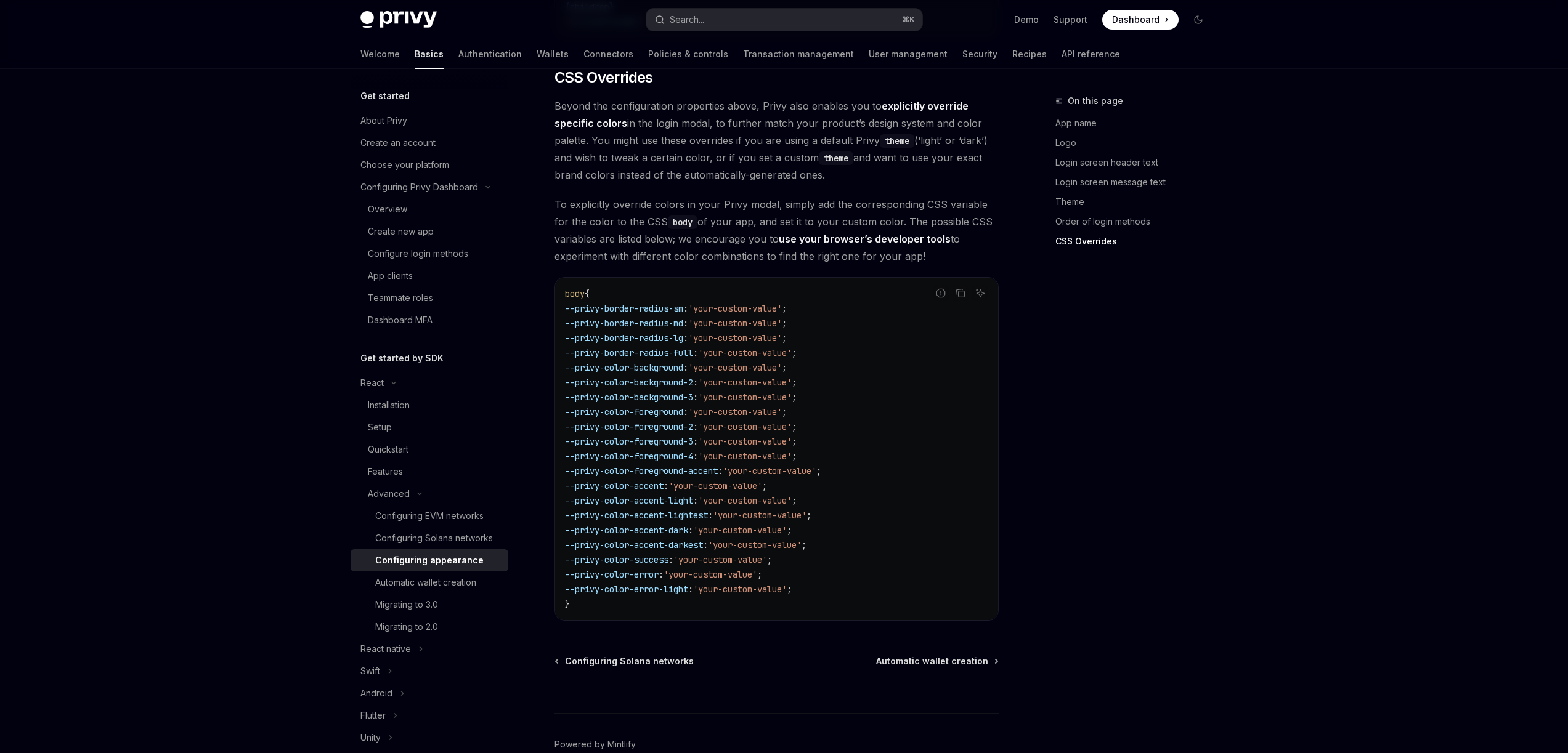
scroll to position [2936, 0]
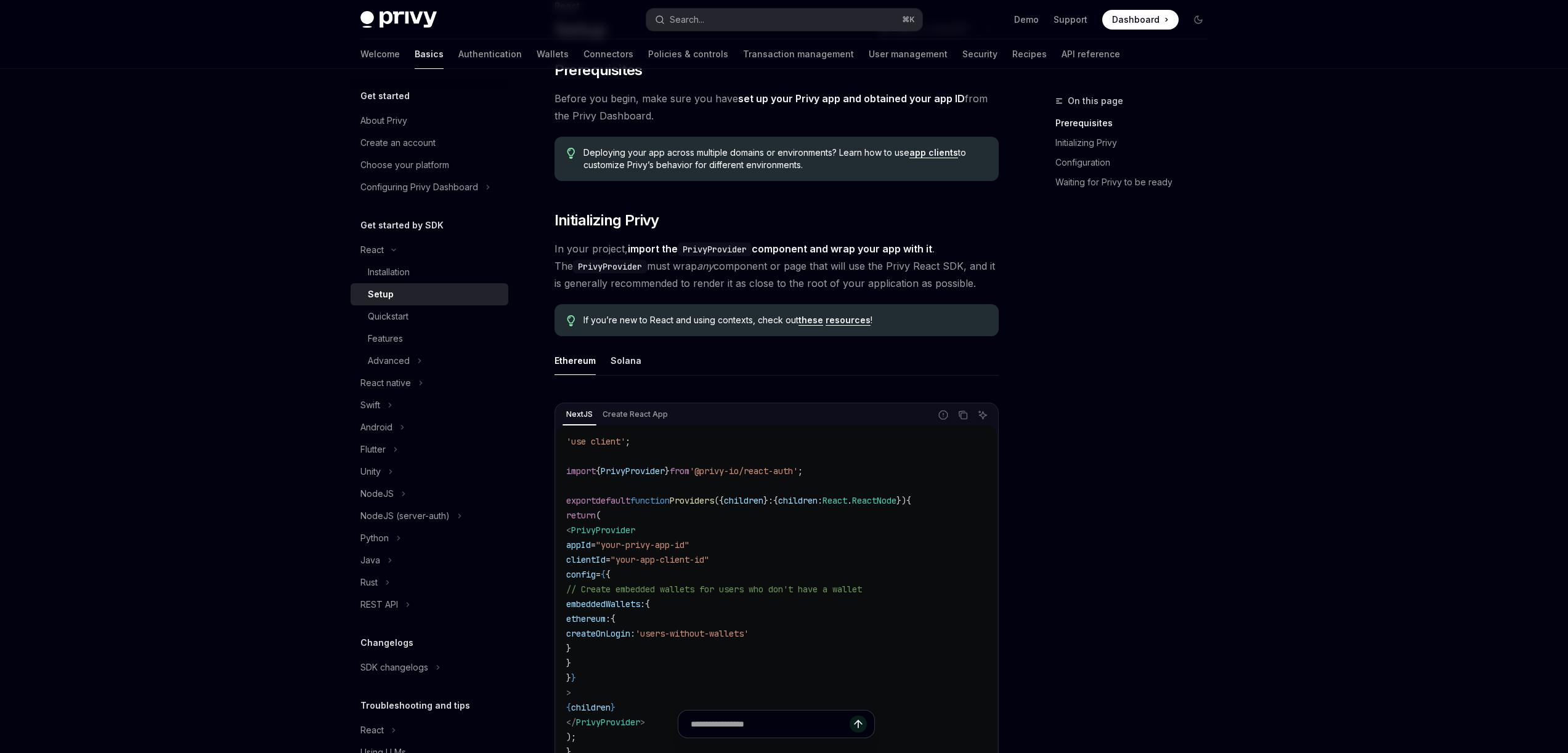
scroll to position [90, 0]
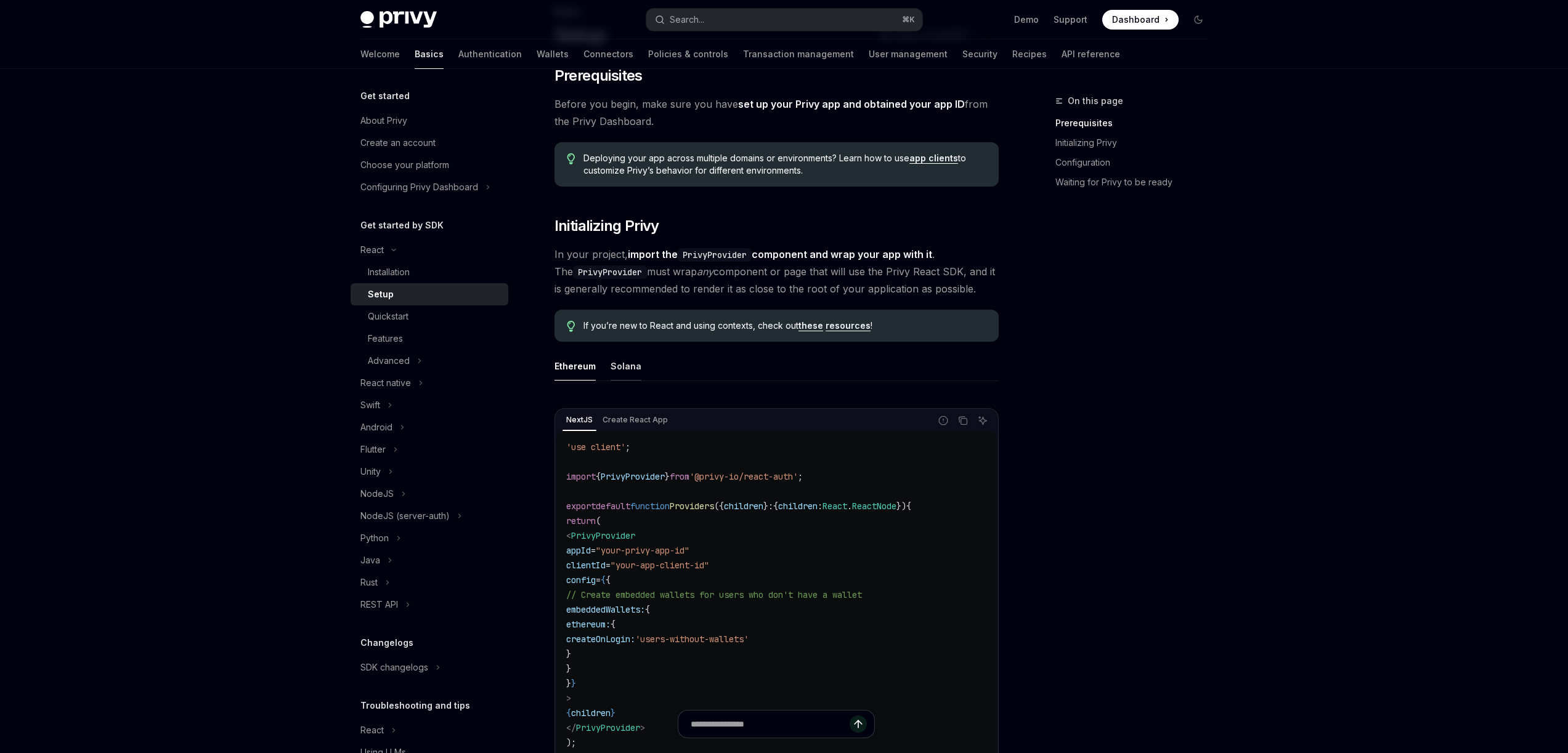
click at [619, 367] on div "Solana" at bounding box center [626, 366] width 31 height 29
click at [577, 363] on div "Ethereum" at bounding box center [575, 366] width 42 height 29
click at [627, 369] on div "Solana" at bounding box center [626, 366] width 31 height 29
click at [579, 367] on div "Ethereum" at bounding box center [575, 366] width 42 height 29
type textarea "*"
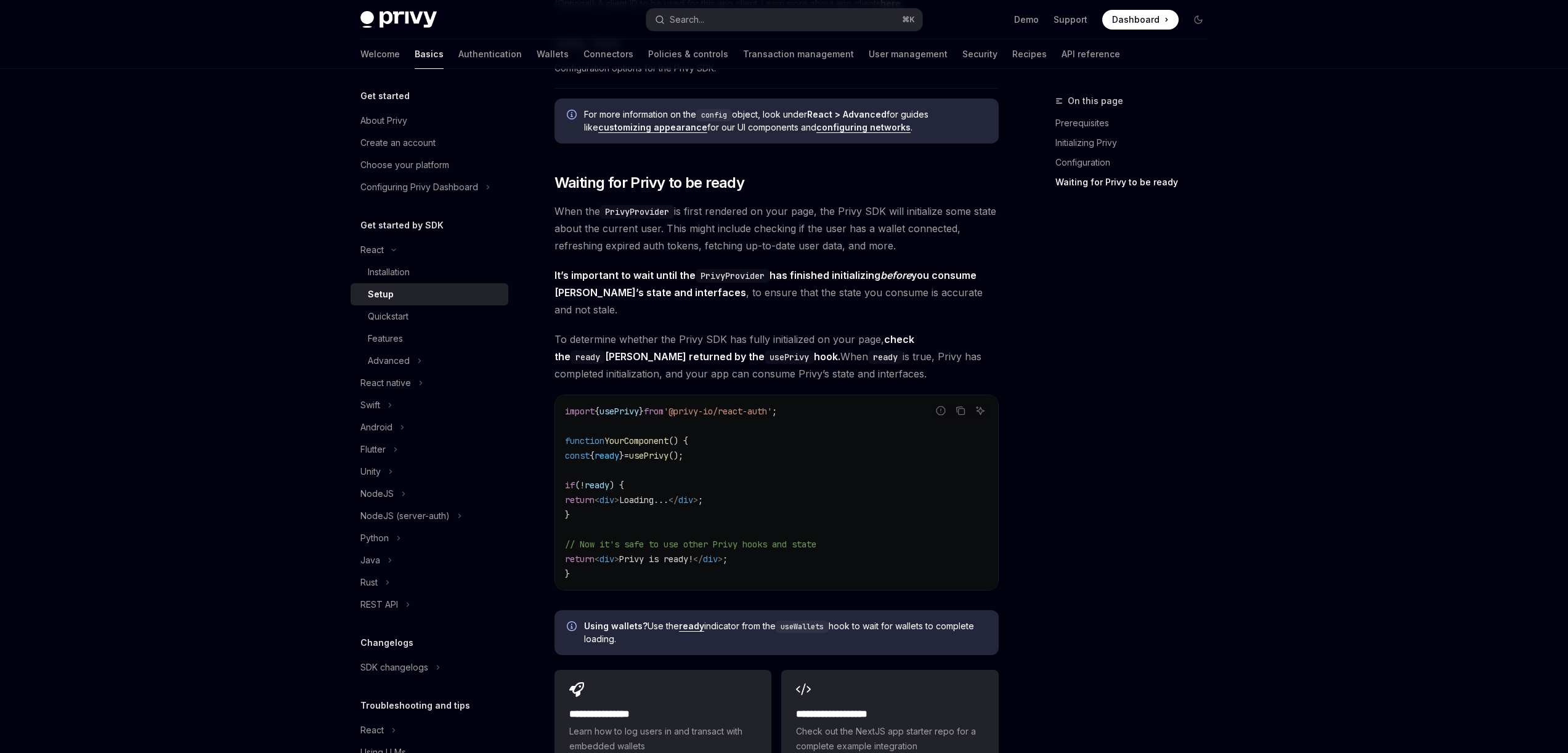
scroll to position [1378, 0]
